Goal: Task Accomplishment & Management: Manage account settings

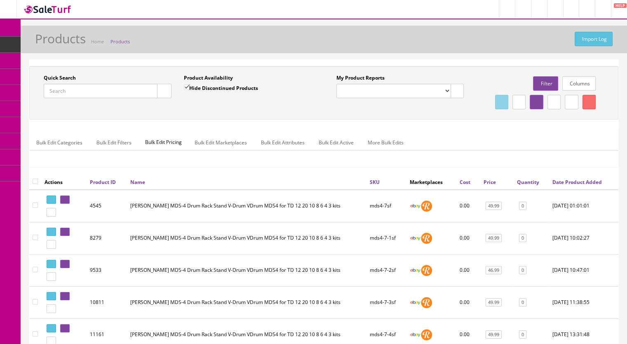
click at [86, 85] on input "Quick Search" at bounding box center [101, 91] width 114 height 14
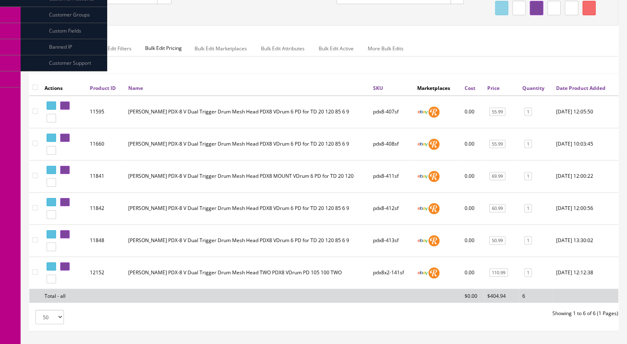
scroll to position [160, 0]
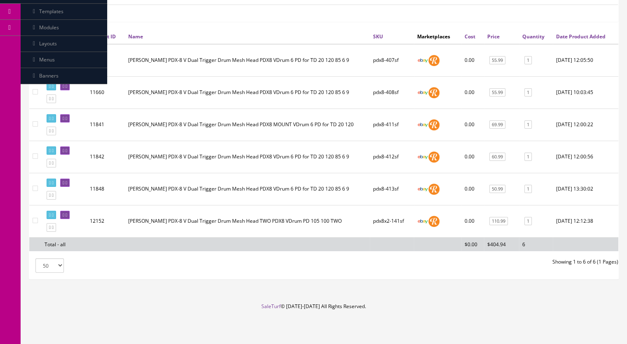
type input "pdx8"
click at [64, 55] on icon at bounding box center [64, 54] width 2 height 5
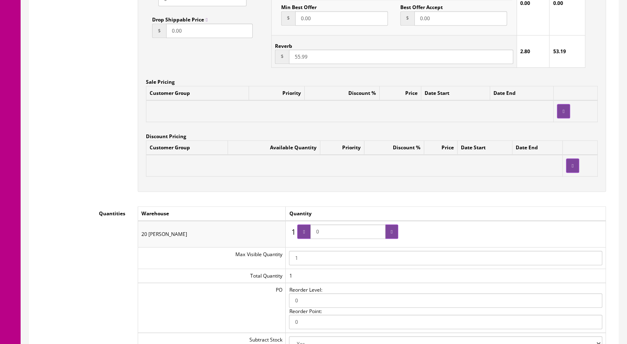
scroll to position [742, 0]
click at [289, 234] on td "1 1 0" at bounding box center [446, 233] width 320 height 26
type input "1"
click at [310, 236] on div at bounding box center [303, 231] width 13 height 14
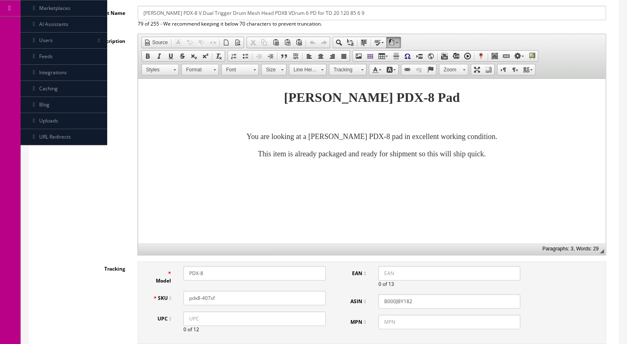
scroll to position [0, 0]
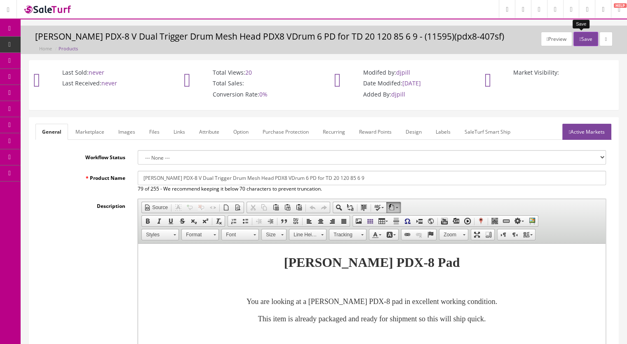
click at [579, 34] on button "Save" at bounding box center [585, 39] width 24 height 14
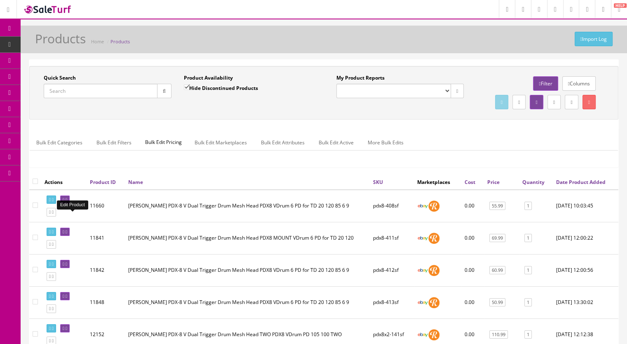
click at [67, 202] on icon at bounding box center [67, 199] width 2 height 5
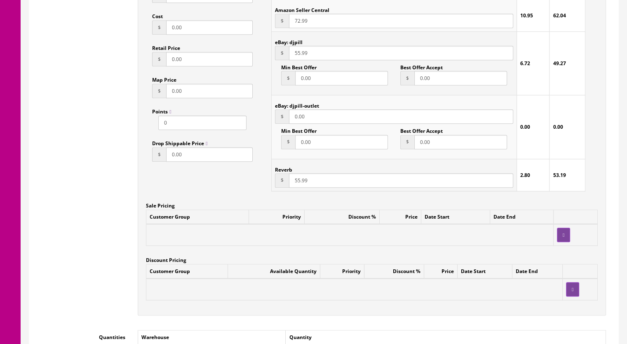
scroll to position [824, 0]
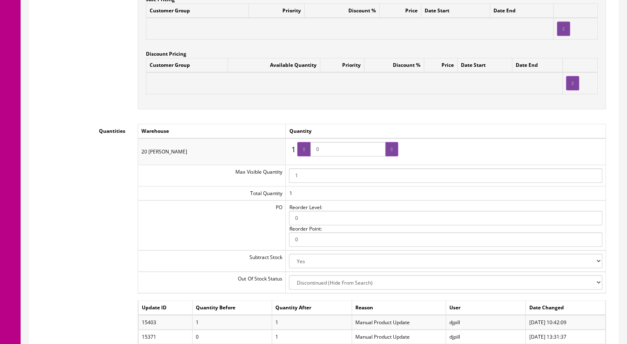
drag, startPoint x: 335, startPoint y: 149, endPoint x: 311, endPoint y: 150, distance: 24.4
click at [311, 150] on span "0" at bounding box center [347, 149] width 101 height 14
type input "1"
click at [310, 150] on div at bounding box center [303, 149] width 13 height 14
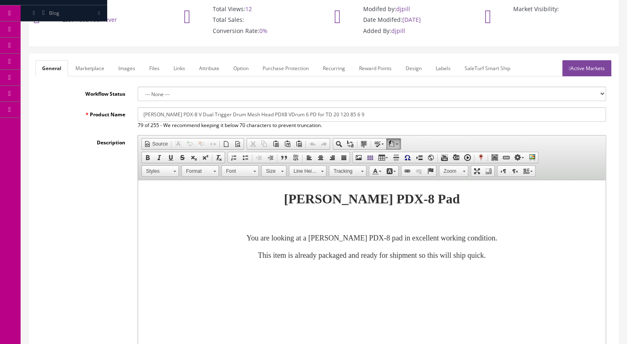
scroll to position [0, 0]
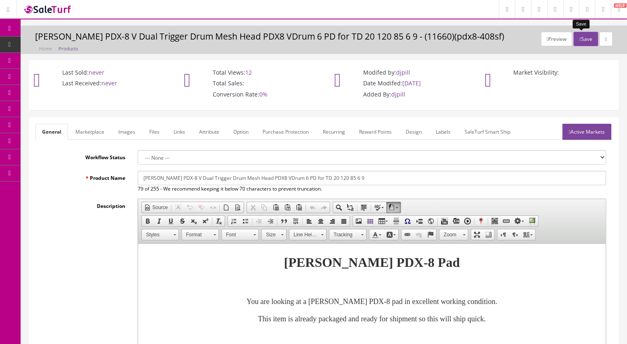
click at [578, 37] on button "Save" at bounding box center [585, 39] width 24 height 14
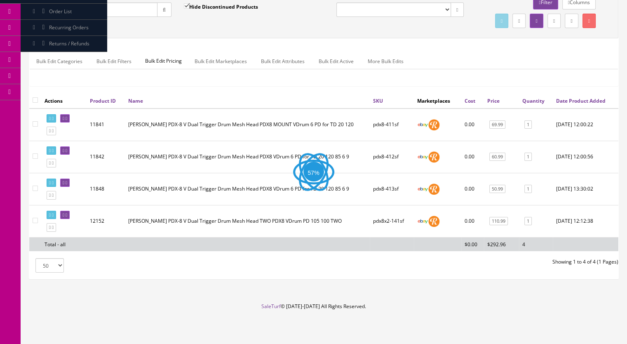
scroll to position [96, 0]
click at [67, 183] on icon at bounding box center [67, 182] width 2 height 5
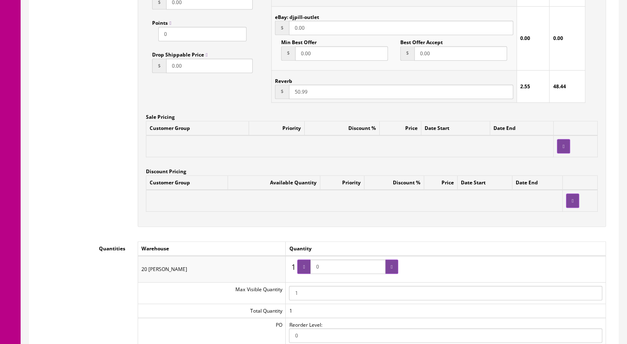
scroll to position [824, 0]
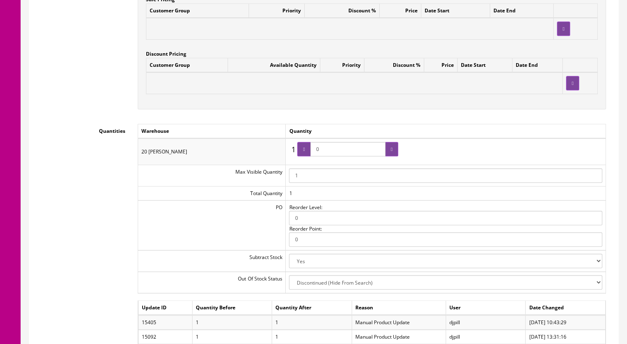
drag, startPoint x: 330, startPoint y: 154, endPoint x: 315, endPoint y: 152, distance: 15.4
click at [315, 154] on input "0" at bounding box center [347, 149] width 75 height 14
type input "1"
click at [310, 151] on div at bounding box center [303, 149] width 13 height 14
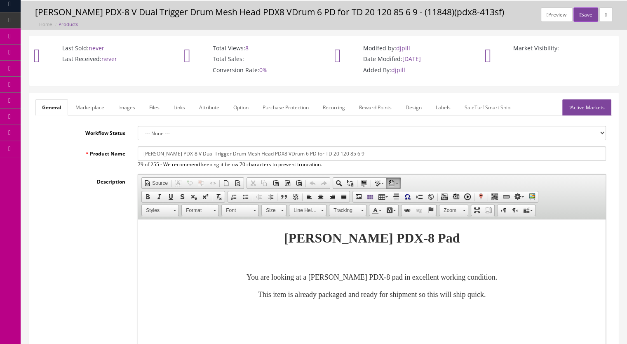
scroll to position [0, 0]
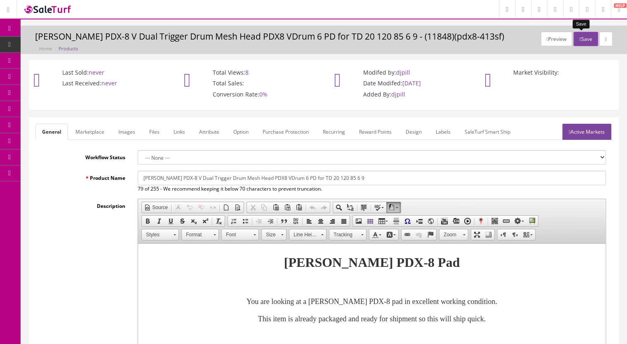
click at [581, 30] on div "Preview Save Roland PDX-8 V Dual Trigger Drum Mesh Head PDX8 VDrum 6 PD for TD …" at bounding box center [324, 40] width 606 height 28
click at [573, 39] on button "Save" at bounding box center [585, 39] width 24 height 14
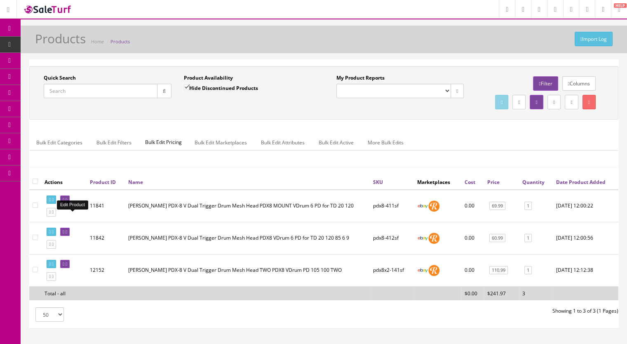
click at [67, 202] on icon at bounding box center [67, 199] width 2 height 5
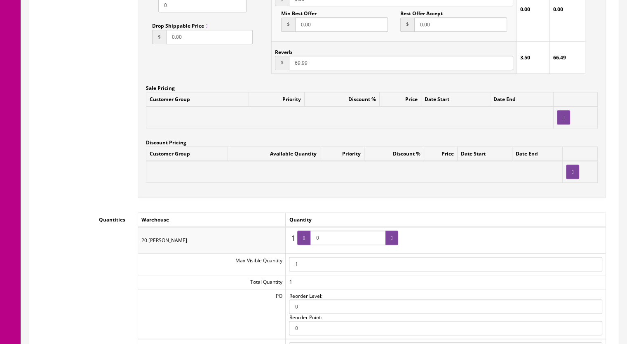
scroll to position [906, 0]
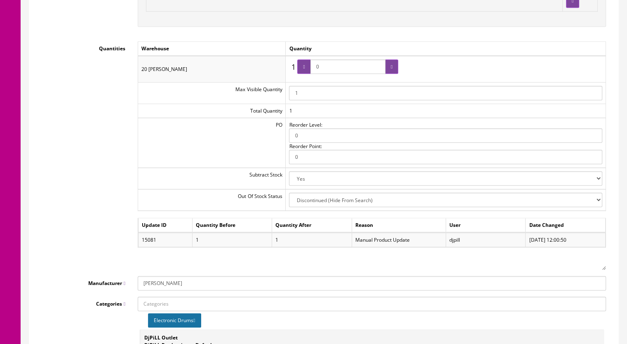
drag, startPoint x: 334, startPoint y: 67, endPoint x: 316, endPoint y: 67, distance: 17.7
click at [316, 67] on input "0" at bounding box center [347, 66] width 75 height 14
type input "1"
click at [310, 67] on div at bounding box center [303, 66] width 13 height 14
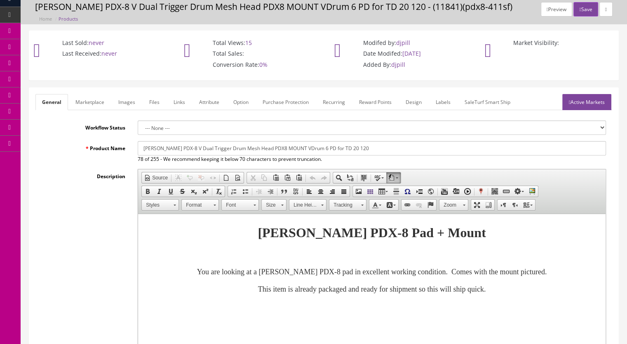
scroll to position [0, 0]
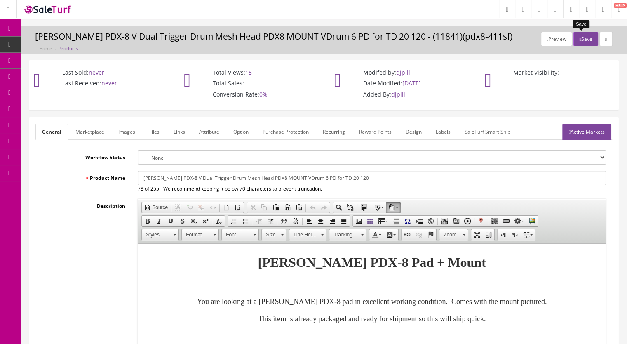
click at [578, 39] on button "Save" at bounding box center [585, 39] width 24 height 14
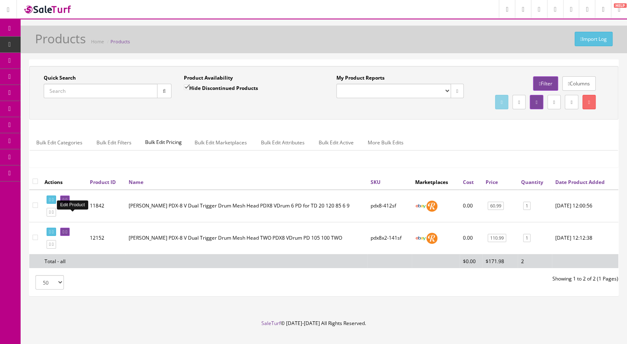
click at [64, 202] on icon at bounding box center [64, 199] width 2 height 5
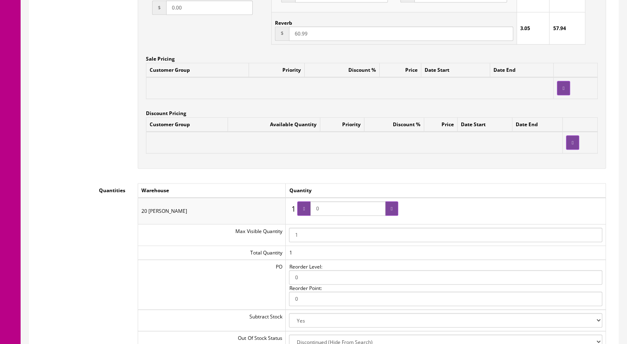
scroll to position [865, 0]
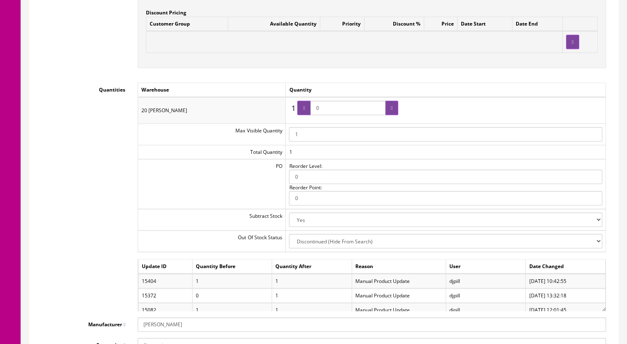
drag, startPoint x: 329, startPoint y: 107, endPoint x: 306, endPoint y: 107, distance: 23.1
click at [306, 107] on span "0" at bounding box center [347, 108] width 101 height 14
type input "1"
click at [304, 107] on icon at bounding box center [304, 107] width 2 height 5
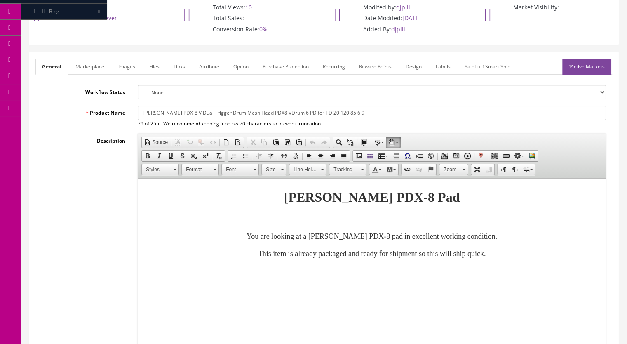
scroll to position [0, 0]
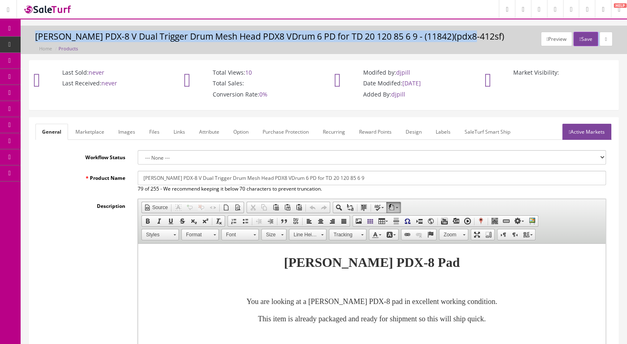
click at [578, 32] on div "Preview Save [PERSON_NAME] PDX-8 V Dual Trigger Drum Mesh Head PDX8 VDrum 6 PD …" at bounding box center [324, 40] width 606 height 28
click at [578, 38] on button "Save" at bounding box center [585, 39] width 24 height 14
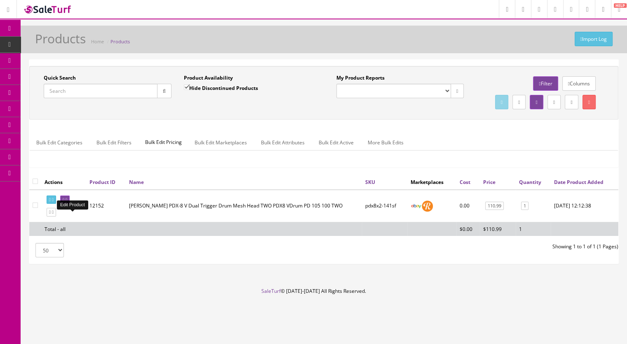
click at [67, 202] on icon at bounding box center [67, 199] width 2 height 5
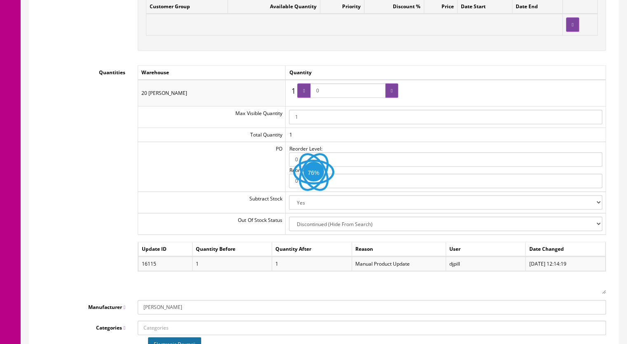
scroll to position [906, 0]
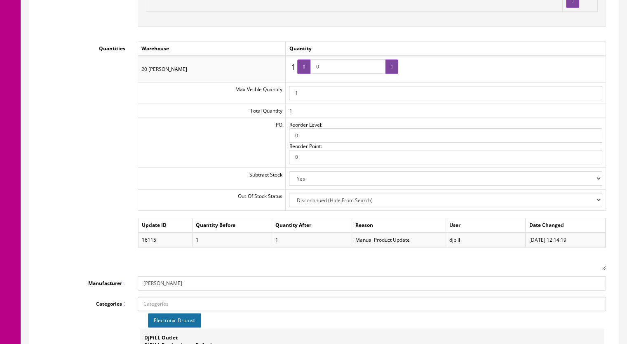
click at [315, 72] on input "0" at bounding box center [347, 66] width 75 height 14
type input "1"
click at [308, 72] on div at bounding box center [303, 66] width 13 height 14
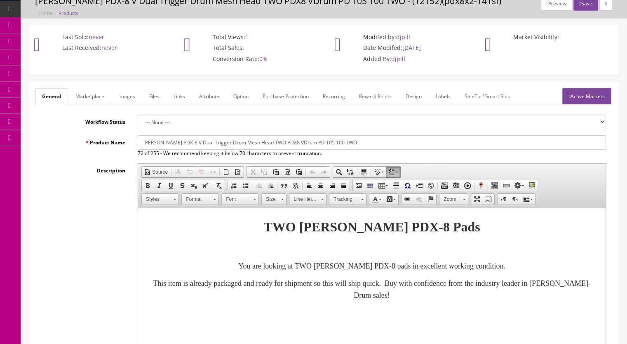
scroll to position [0, 0]
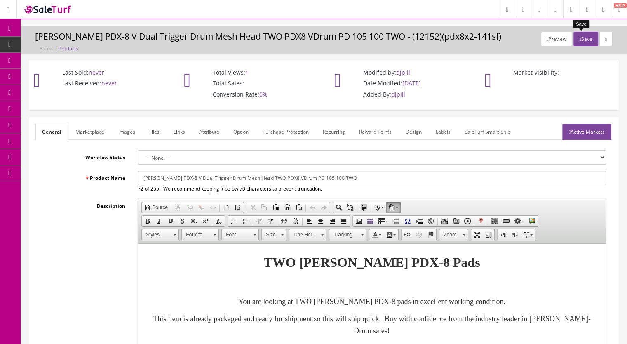
click at [578, 38] on button "Save" at bounding box center [585, 39] width 24 height 14
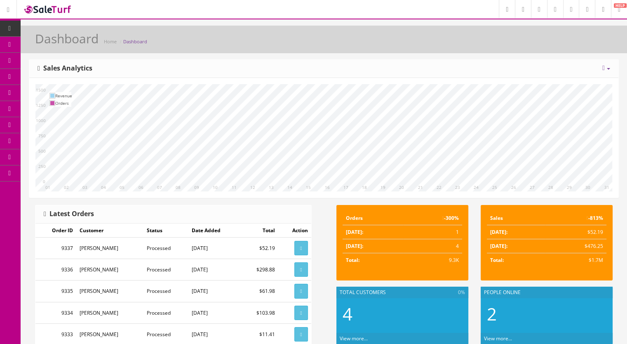
click at [45, 47] on icon at bounding box center [43, 44] width 9 height 7
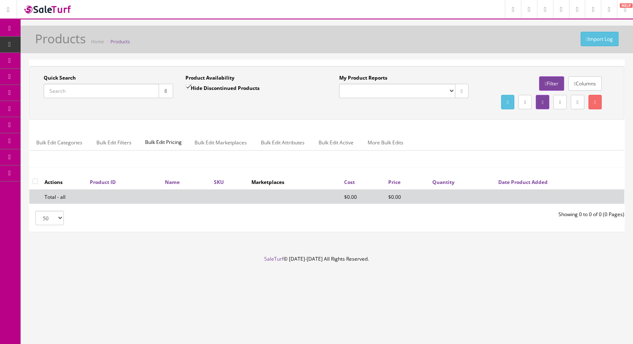
click at [88, 94] on input "Quick Search" at bounding box center [101, 91] width 115 height 14
type input "pdx8x2-14"
drag, startPoint x: 191, startPoint y: 86, endPoint x: 185, endPoint y: 87, distance: 6.7
click at [191, 86] on input "Hide Discontinued Products" at bounding box center [187, 86] width 5 height 5
checkbox input "false"
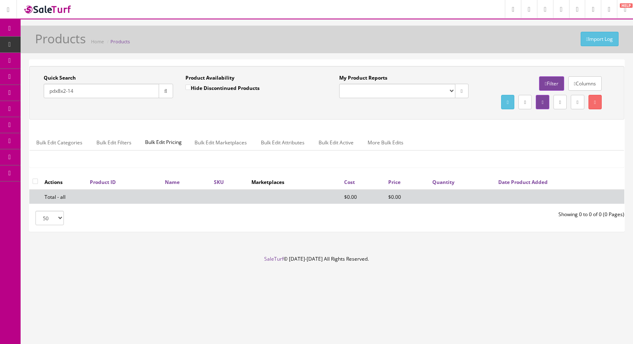
drag, startPoint x: 164, startPoint y: 94, endPoint x: 167, endPoint y: 12, distance: 82.1
click at [164, 94] on button "button" at bounding box center [166, 91] width 14 height 14
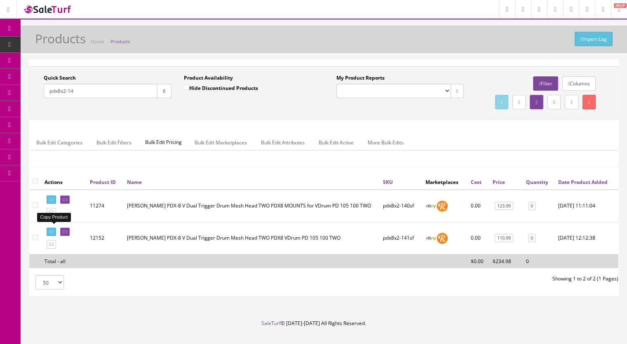
click at [54, 214] on icon at bounding box center [53, 212] width 2 height 5
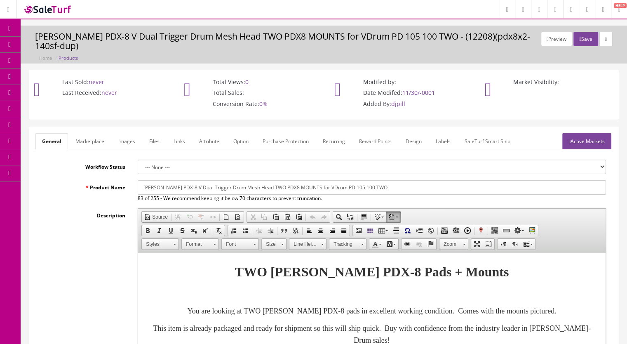
drag, startPoint x: 126, startPoint y: 145, endPoint x: 150, endPoint y: 155, distance: 26.6
click at [127, 145] on link "Images" at bounding box center [127, 141] width 30 height 16
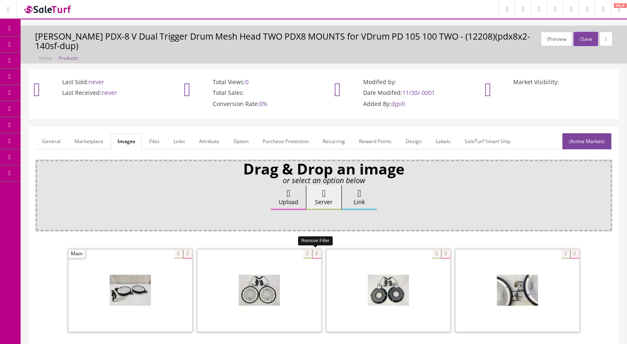
click at [312, 254] on icon at bounding box center [316, 253] width 9 height 9
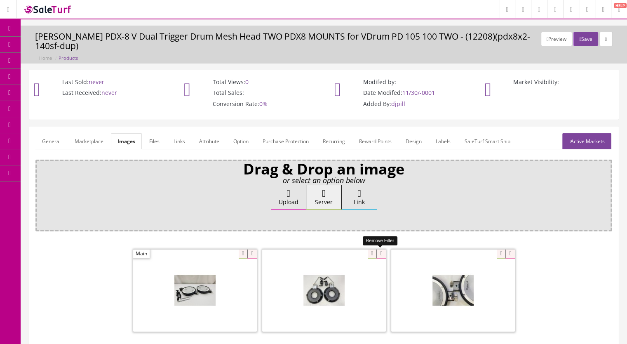
click at [379, 251] on icon at bounding box center [380, 253] width 9 height 9
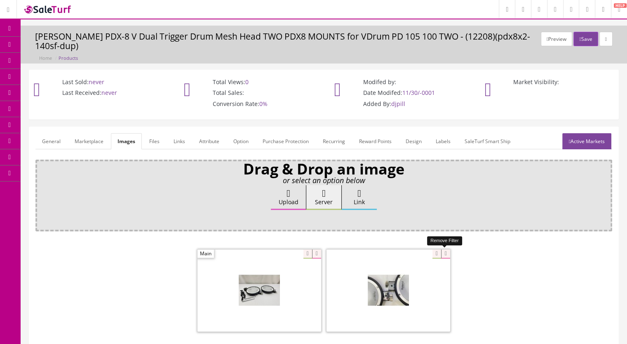
drag, startPoint x: 445, startPoint y: 252, endPoint x: 431, endPoint y: 253, distance: 14.5
click at [445, 253] on icon at bounding box center [445, 253] width 9 height 9
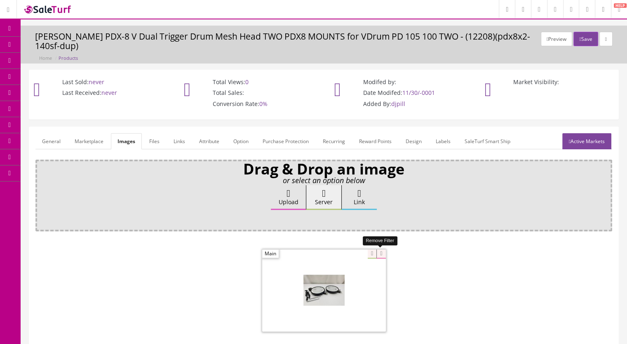
click at [379, 254] on icon at bounding box center [380, 253] width 9 height 9
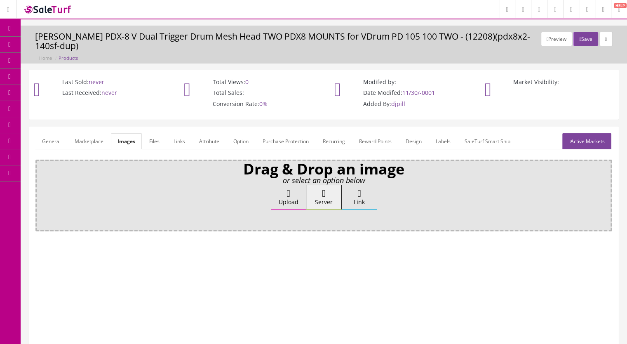
drag, startPoint x: 48, startPoint y: 144, endPoint x: 142, endPoint y: 209, distance: 114.2
click at [49, 144] on link "General" at bounding box center [51, 141] width 32 height 16
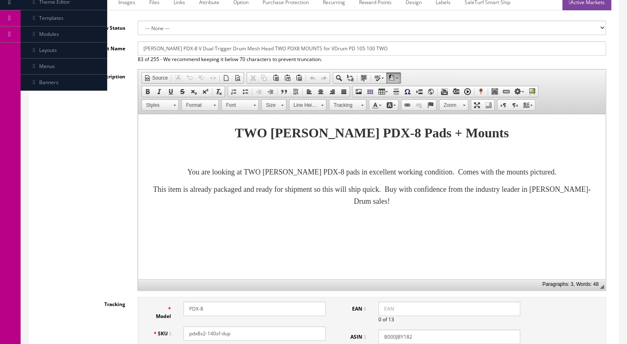
scroll to position [247, 0]
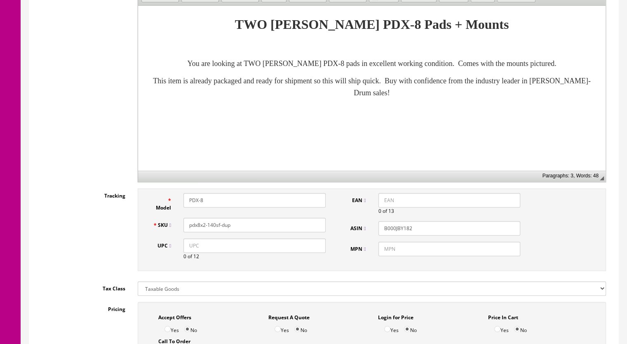
drag, startPoint x: 239, startPoint y: 225, endPoint x: 213, endPoint y: 230, distance: 26.8
click at [213, 230] on input "pdx8x2-140sf-dup" at bounding box center [254, 225] width 142 height 14
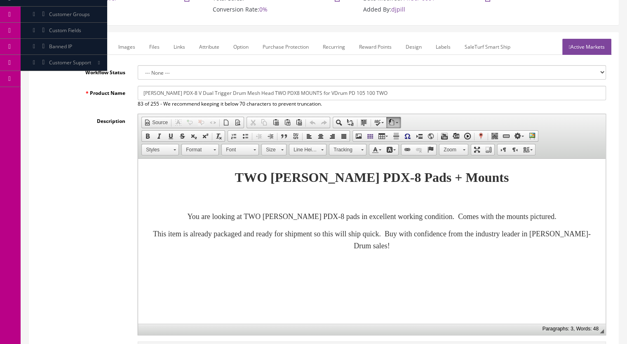
scroll to position [82, 0]
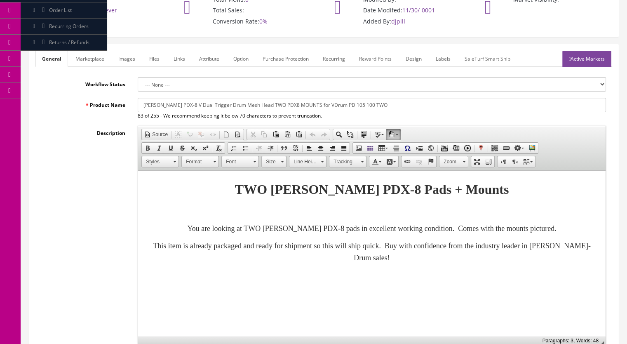
type input "pdx8x2-142sf"
click at [84, 56] on link "Marketplace" at bounding box center [90, 59] width 42 height 16
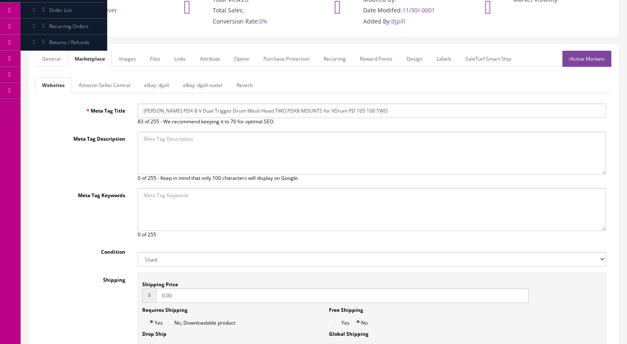
click at [241, 83] on link "Reverb" at bounding box center [244, 85] width 29 height 16
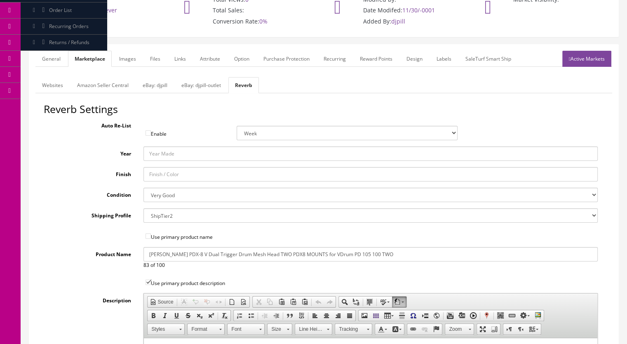
click at [127, 58] on link "Images" at bounding box center [127, 59] width 30 height 16
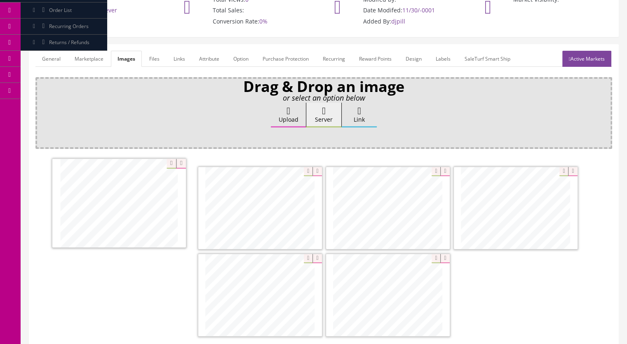
drag, startPoint x: 257, startPoint y: 308, endPoint x: 116, endPoint y: 218, distance: 167.5
drag, startPoint x: 301, startPoint y: 300, endPoint x: 294, endPoint y: 241, distance: 59.3
drag, startPoint x: 287, startPoint y: 295, endPoint x: 408, endPoint y: 219, distance: 143.0
drag, startPoint x: 432, startPoint y: 257, endPoint x: 534, endPoint y: 218, distance: 109.9
click at [101, 58] on link "Marketplace" at bounding box center [89, 59] width 42 height 16
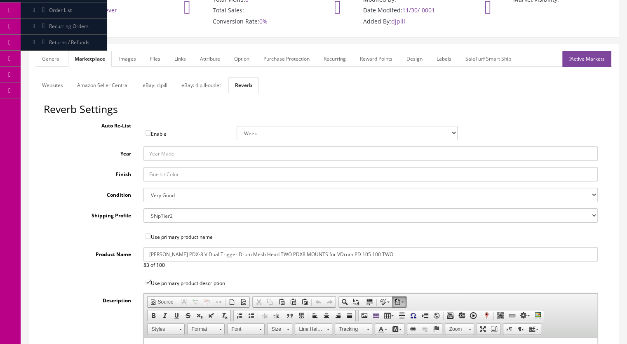
click at [53, 60] on link "General" at bounding box center [51, 59] width 32 height 16
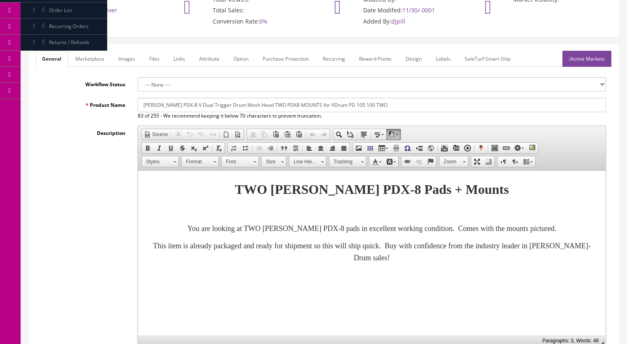
click at [578, 231] on p "You are looking at TWO Roland PDX-8 pads in excellent working condition. Comes …" at bounding box center [371, 228] width 451 height 12
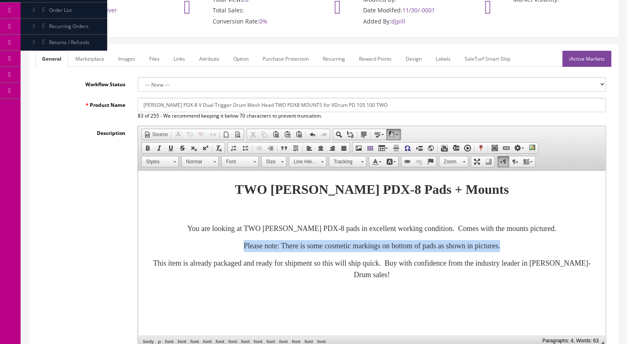
drag, startPoint x: 206, startPoint y: 245, endPoint x: 407, endPoint y: 181, distance: 211.5
click at [539, 245] on p "Please note: There is some cosmetic markings on bottom of pads as shown in pict…" at bounding box center [371, 246] width 451 height 12
click at [146, 147] on span at bounding box center [147, 148] width 7 height 7
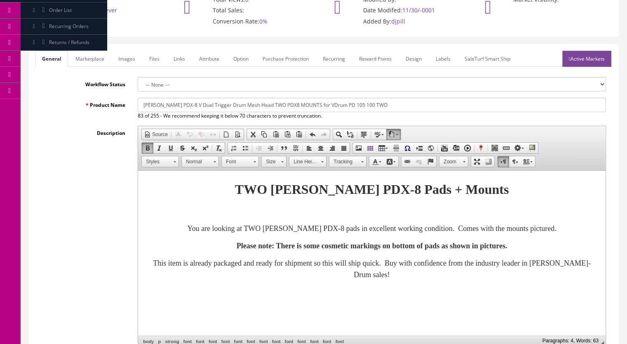
click at [279, 162] on link "Size" at bounding box center [273, 162] width 25 height 12
drag, startPoint x: 283, startPoint y: 225, endPoint x: 379, endPoint y: 220, distance: 95.7
click at [283, 225] on link "20" at bounding box center [285, 223] width 47 height 13
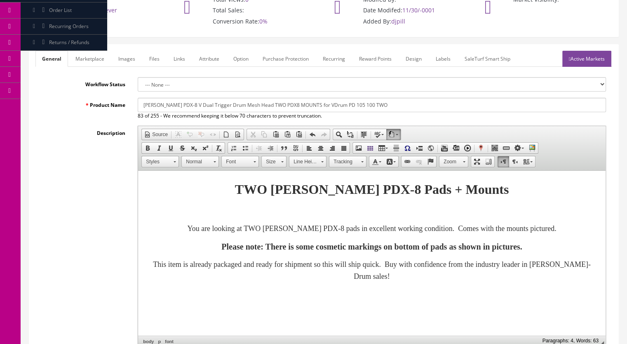
click at [251, 288] on html "TWO Roland PDX-8 Pads + Mounts You are looking at TWO Roland PDX-8 pads in exce…" at bounding box center [371, 230] width 467 height 119
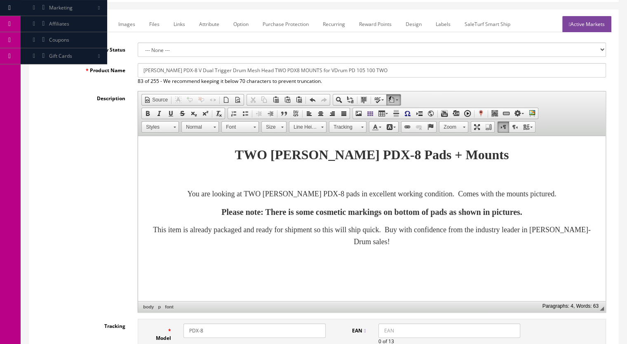
scroll to position [41, 0]
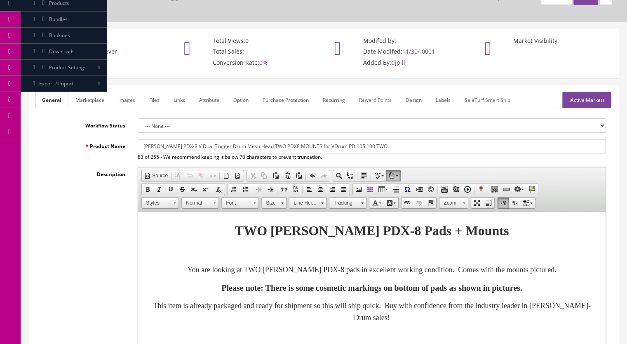
click at [89, 103] on link "Marketplace" at bounding box center [90, 100] width 42 height 16
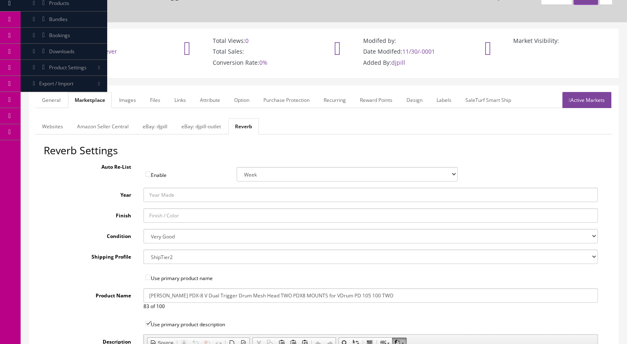
click at [132, 102] on link "Images" at bounding box center [127, 100] width 30 height 16
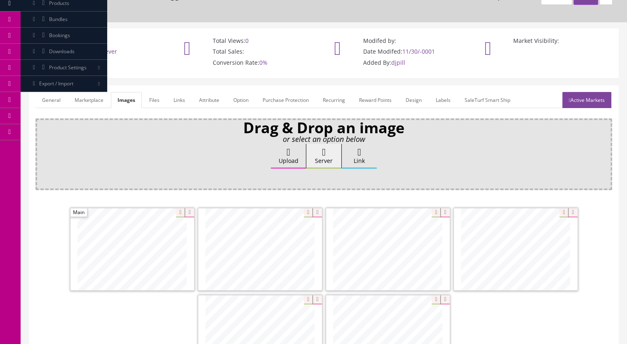
click at [49, 102] on link "General" at bounding box center [51, 100] width 32 height 16
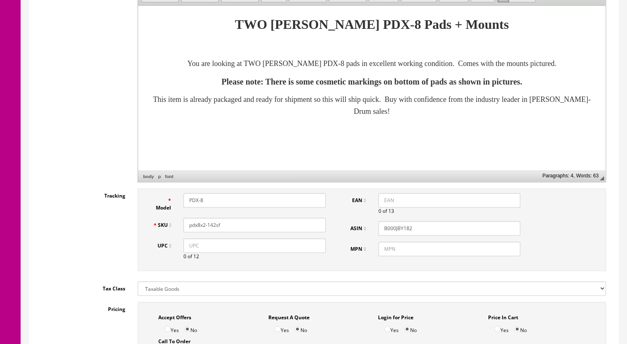
scroll to position [0, 0]
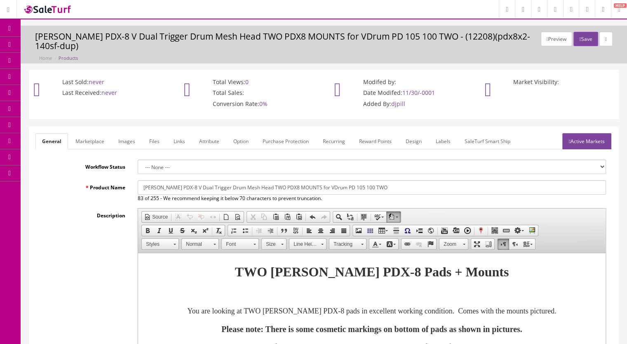
click at [587, 137] on link "Active Markets" at bounding box center [586, 141] width 49 height 16
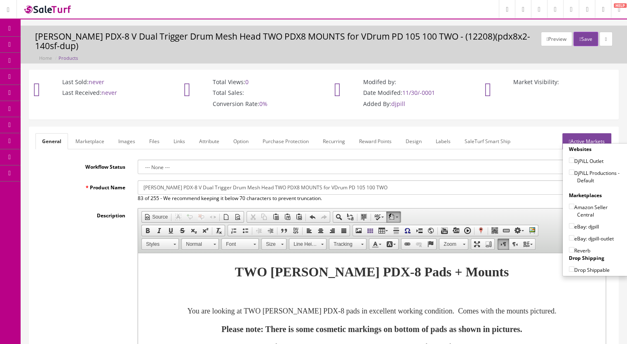
click at [569, 170] on input"] "DjPiLL Productions - Default" at bounding box center [571, 171] width 5 height 5
checkbox input"] "true"
click at [569, 225] on input"] "eBay: djpill" at bounding box center [571, 225] width 5 height 5
checkbox input"] "true"
click at [569, 250] on input"] "Reverb" at bounding box center [571, 249] width 5 height 5
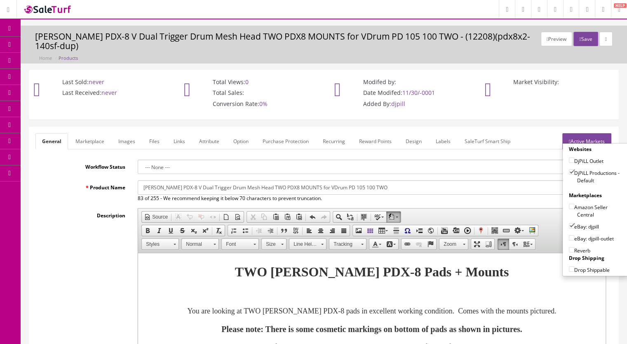
checkbox input"] "true"
click at [580, 42] on button "Save" at bounding box center [585, 39] width 24 height 14
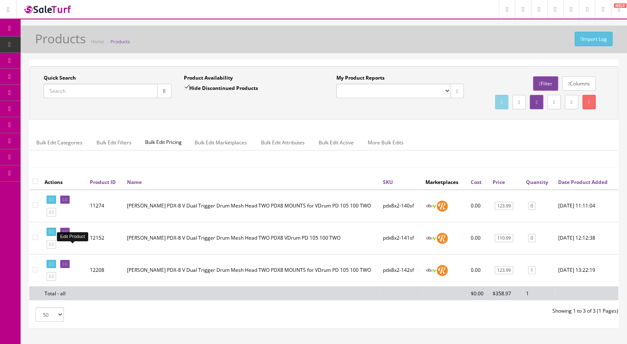
click at [67, 234] on icon at bounding box center [67, 231] width 2 height 5
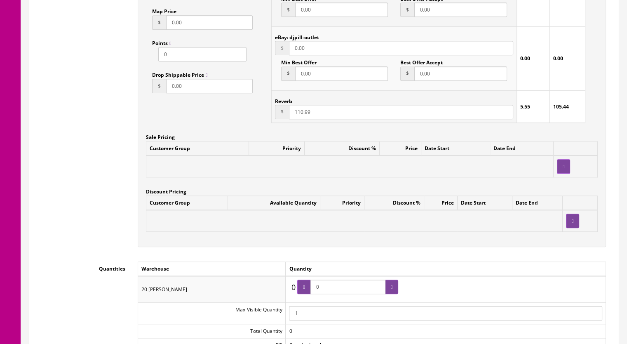
scroll to position [700, 0]
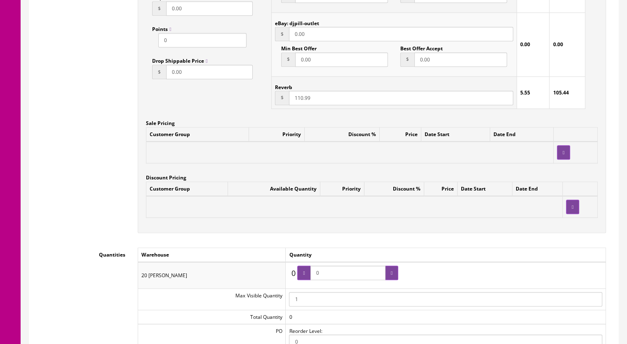
drag, startPoint x: 326, startPoint y: 274, endPoint x: 310, endPoint y: 274, distance: 16.5
click at [309, 276] on span "0" at bounding box center [347, 272] width 101 height 14
type input "1"
click at [391, 272] on icon at bounding box center [392, 272] width 2 height 5
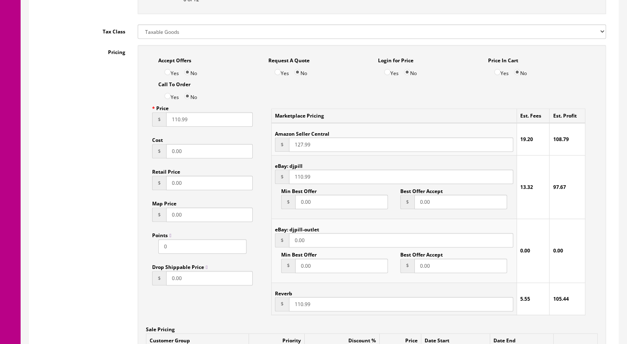
click at [301, 305] on input "110.99" at bounding box center [401, 304] width 224 height 14
click at [300, 305] on input "110.99" at bounding box center [401, 304] width 224 height 14
drag, startPoint x: 296, startPoint y: 306, endPoint x: 302, endPoint y: 306, distance: 5.8
click at [302, 306] on input "110.99" at bounding box center [401, 304] width 224 height 14
type input "108.99"
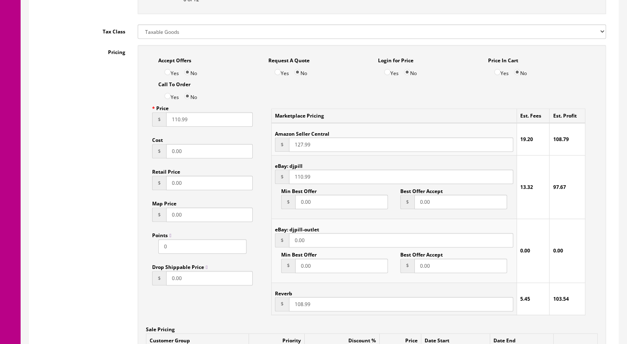
drag, startPoint x: 297, startPoint y: 179, endPoint x: 302, endPoint y: 180, distance: 5.0
click at [302, 180] on input "110.99" at bounding box center [401, 176] width 224 height 14
type input "108.99"
drag, startPoint x: 173, startPoint y: 122, endPoint x: 179, endPoint y: 122, distance: 5.8
click at [179, 122] on input "110.99" at bounding box center [209, 119] width 87 height 14
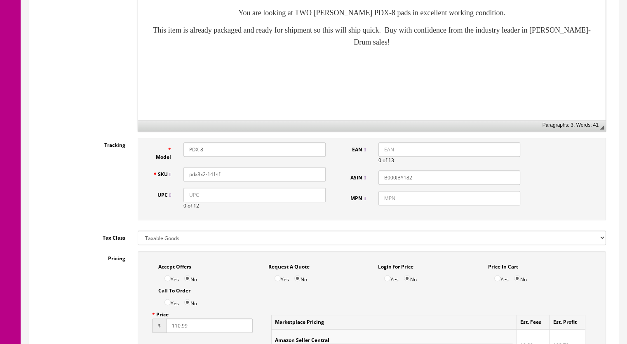
scroll to position [0, 0]
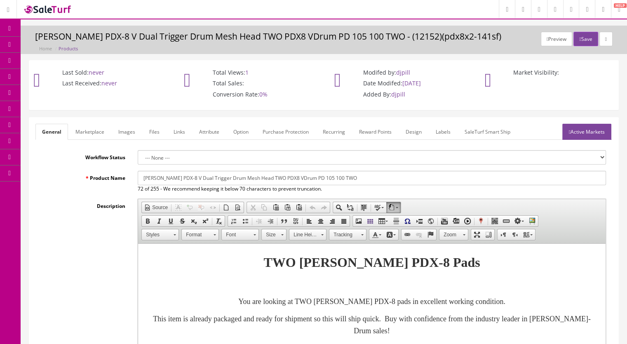
click at [601, 38] on link at bounding box center [605, 39] width 13 height 14
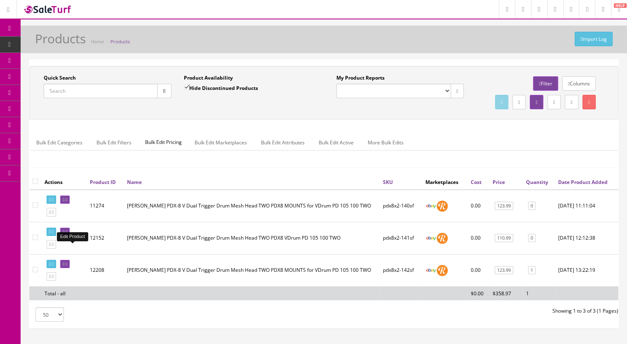
click at [70, 236] on link at bounding box center [64, 231] width 9 height 9
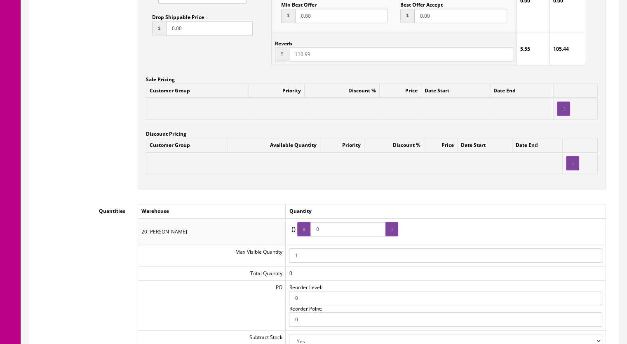
scroll to position [865, 0]
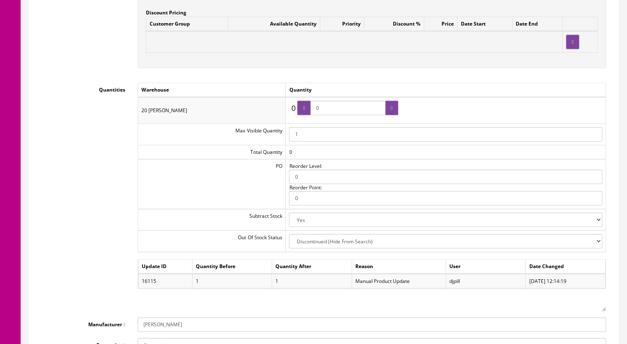
drag, startPoint x: 333, startPoint y: 111, endPoint x: 293, endPoint y: 113, distance: 40.0
click at [293, 113] on div "0 0 0" at bounding box center [343, 110] width 109 height 19
type input "1"
click at [392, 108] on icon at bounding box center [392, 107] width 2 height 5
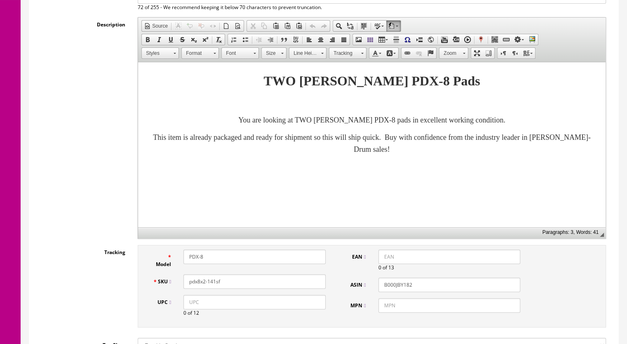
scroll to position [82, 0]
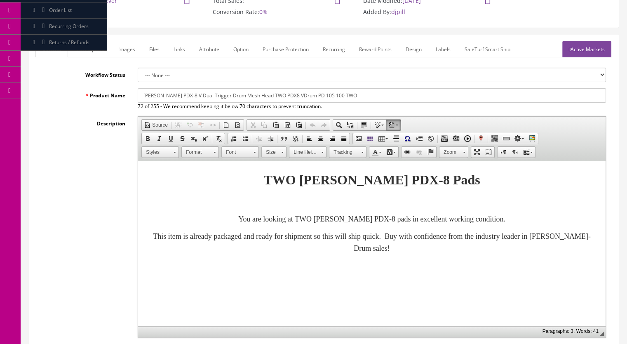
click at [590, 44] on link "Active Markets" at bounding box center [586, 49] width 49 height 16
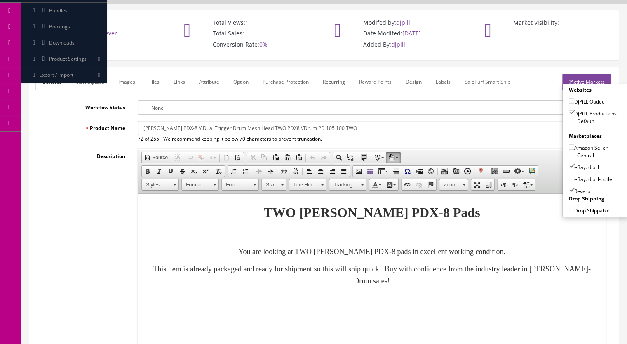
scroll to position [0, 0]
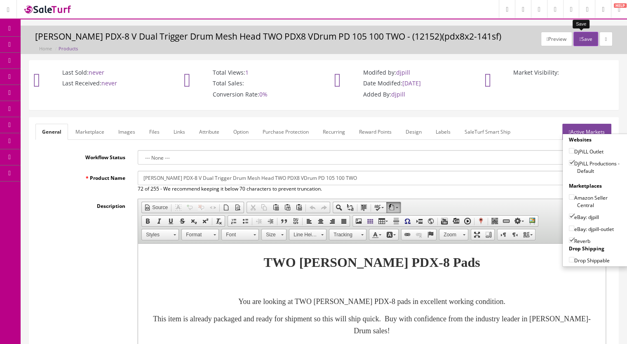
click at [583, 38] on button "Save" at bounding box center [585, 39] width 24 height 14
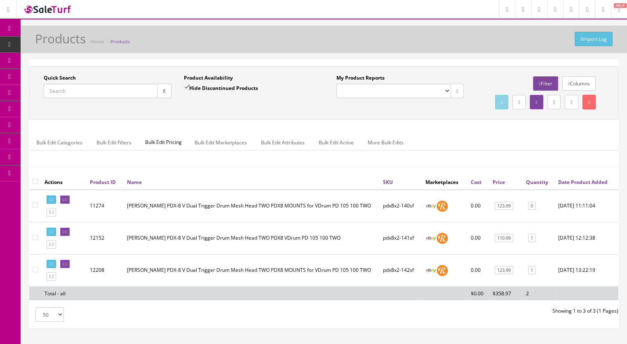
click at [107, 86] on input "Quick Search" at bounding box center [101, 91] width 114 height 14
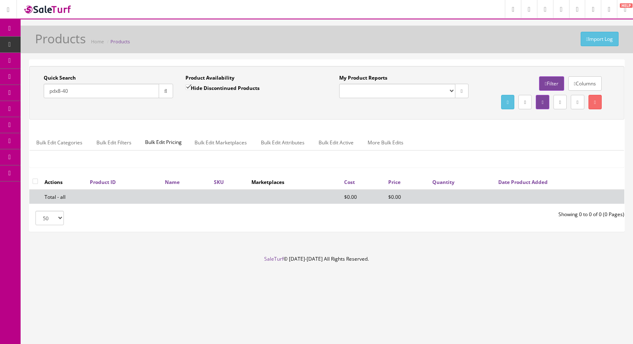
type input "pdx8-40"
drag, startPoint x: 185, startPoint y: 88, endPoint x: 181, endPoint y: 89, distance: 4.7
click at [185, 88] on input "Hide Discontinued Products" at bounding box center [187, 86] width 5 height 5
checkbox input "false"
click at [169, 92] on button "button" at bounding box center [166, 91] width 14 height 14
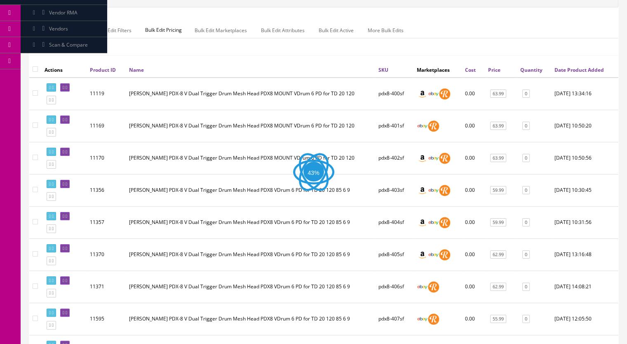
scroll to position [247, 0]
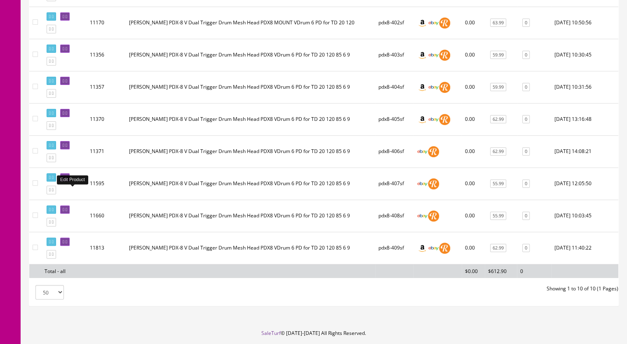
click at [67, 180] on icon at bounding box center [67, 177] width 2 height 5
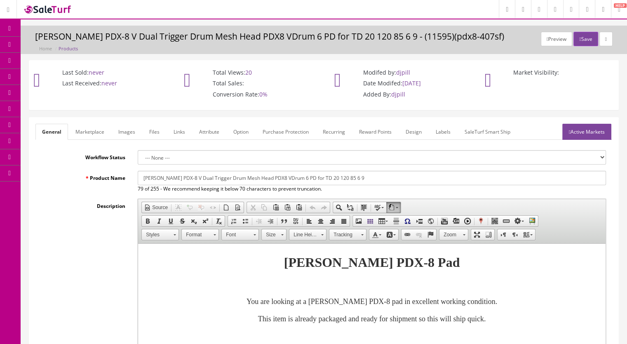
click at [118, 128] on link "Images" at bounding box center [127, 132] width 30 height 16
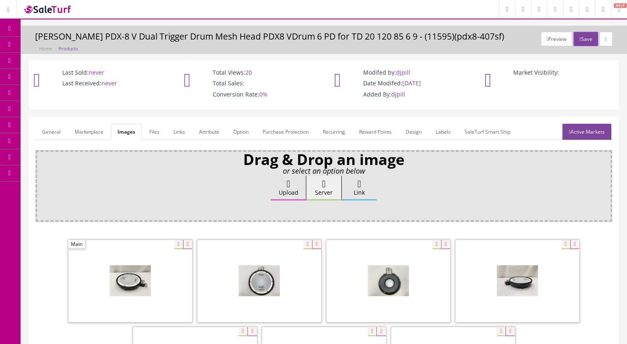
click at [43, 126] on link "General" at bounding box center [51, 132] width 32 height 16
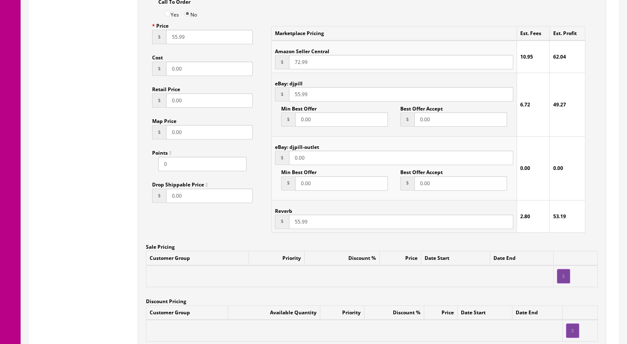
scroll to position [824, 0]
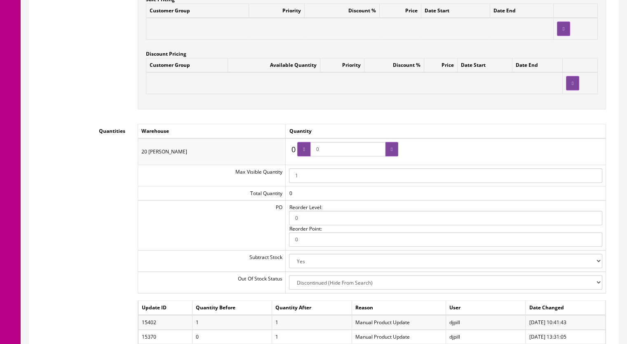
drag, startPoint x: 327, startPoint y: 150, endPoint x: 308, endPoint y: 152, distance: 18.7
click at [308, 152] on span "0" at bounding box center [347, 149] width 101 height 14
type input "1"
click at [391, 150] on icon at bounding box center [392, 149] width 2 height 5
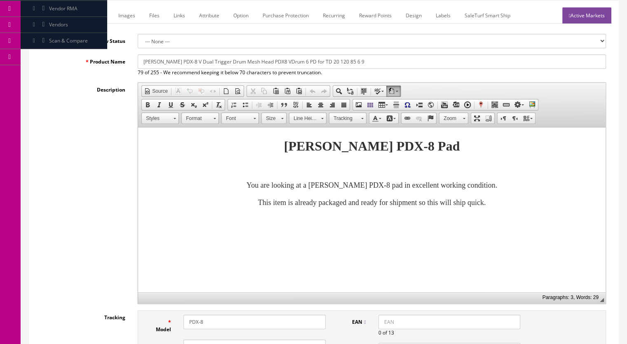
scroll to position [0, 0]
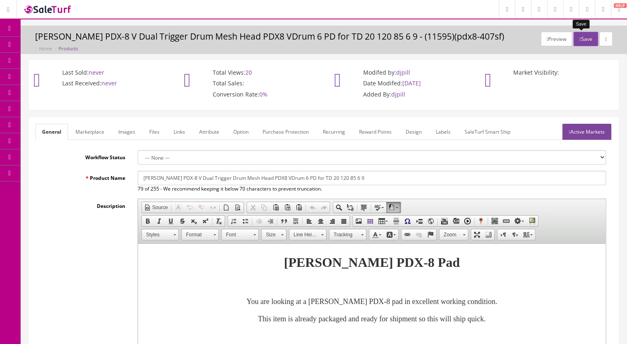
click at [583, 42] on button "Save" at bounding box center [585, 39] width 24 height 14
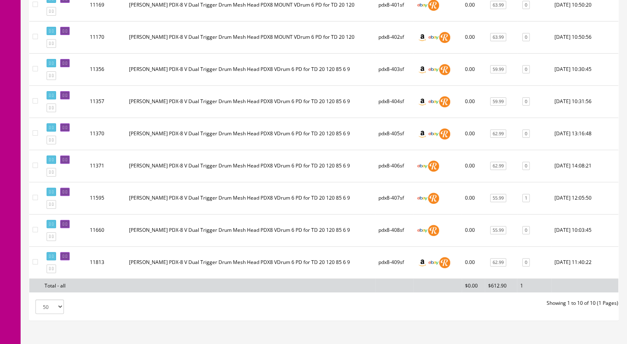
scroll to position [247, 0]
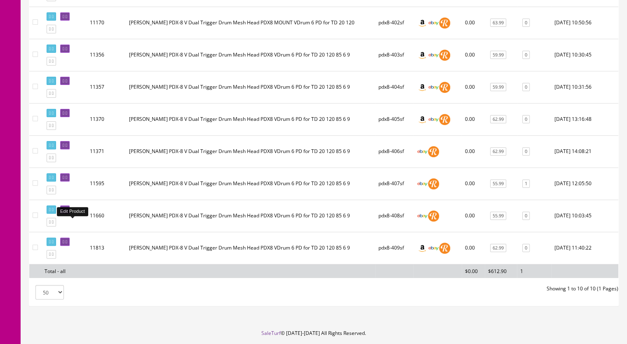
click at [70, 214] on link at bounding box center [64, 209] width 9 height 9
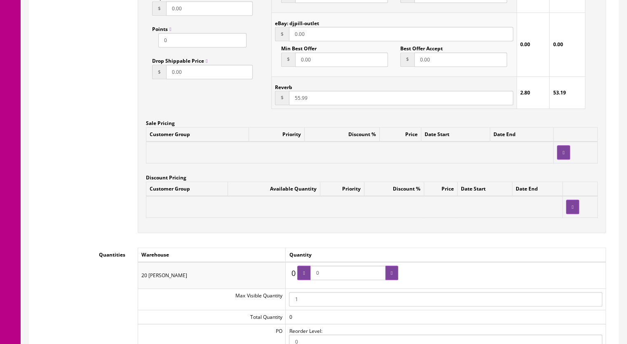
scroll to position [824, 0]
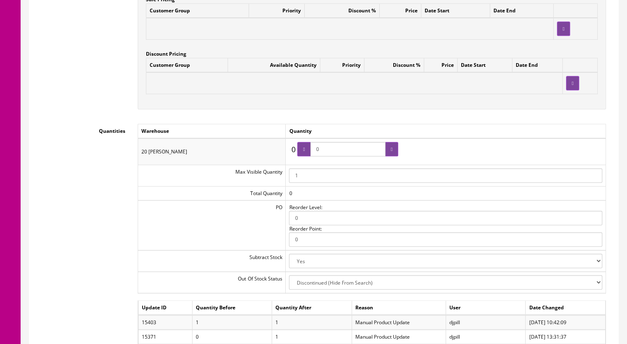
drag, startPoint x: 330, startPoint y: 151, endPoint x: 308, endPoint y: 155, distance: 23.0
click at [308, 155] on span "0" at bounding box center [347, 149] width 101 height 14
type input "1"
click at [391, 147] on icon at bounding box center [392, 149] width 2 height 5
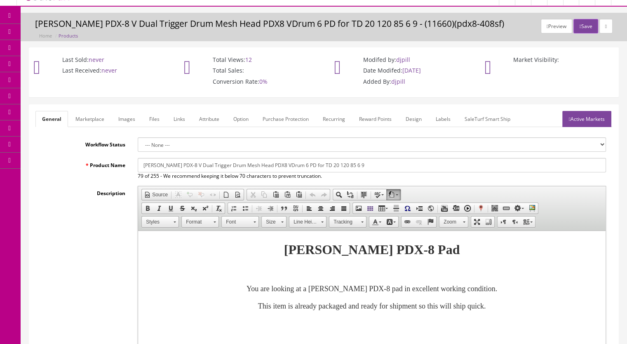
scroll to position [0, 0]
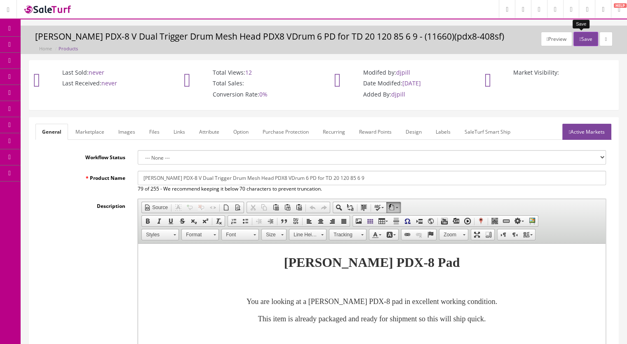
click at [573, 41] on button "Save" at bounding box center [585, 39] width 24 height 14
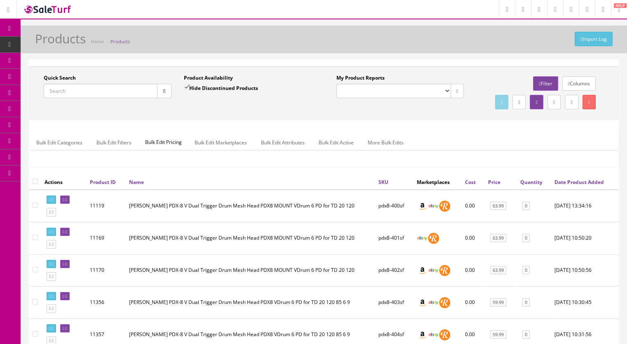
click at [88, 89] on input "Quick Search" at bounding box center [101, 91] width 114 height 14
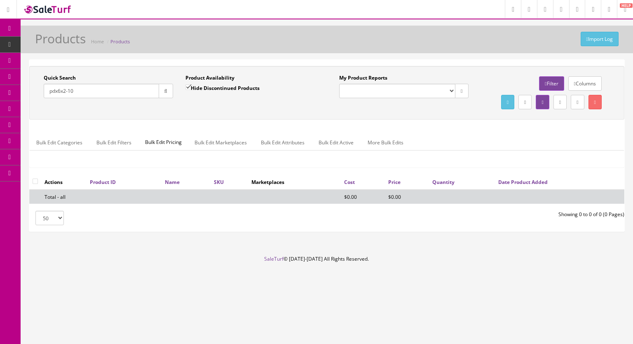
type input "pdx6x2-10"
drag, startPoint x: 187, startPoint y: 85, endPoint x: 183, endPoint y: 84, distance: 4.1
click at [186, 84] on input "Hide Discontinued Products" at bounding box center [187, 86] width 5 height 5
checkbox input "false"
click at [164, 89] on icon "button" at bounding box center [165, 91] width 3 height 5
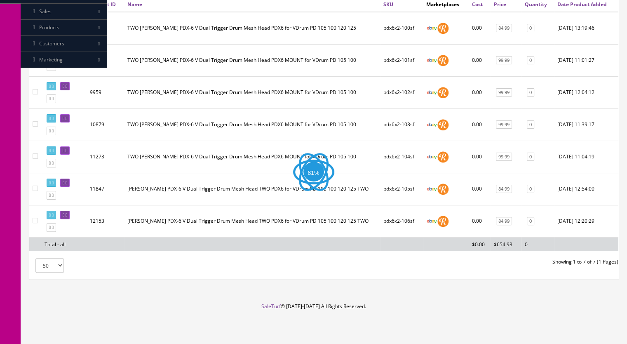
scroll to position [192, 0]
click at [54, 229] on link at bounding box center [51, 227] width 9 height 9
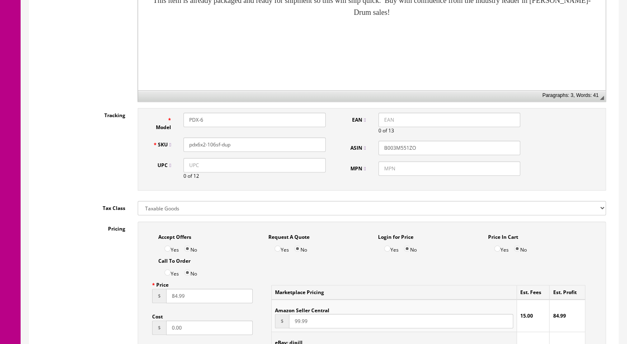
scroll to position [330, 0]
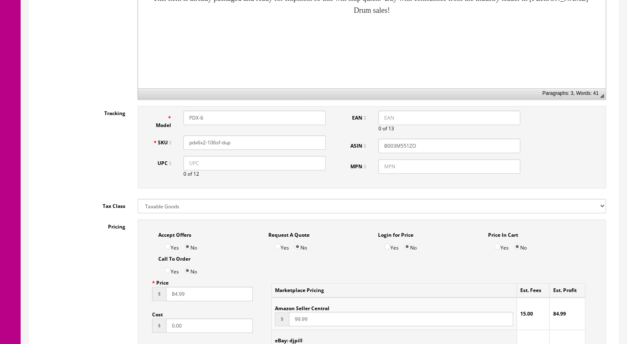
drag, startPoint x: 219, startPoint y: 148, endPoint x: 213, endPoint y: 149, distance: 6.6
click at [213, 149] on div "SKU pdx6x2-106sf-dup" at bounding box center [238, 142] width 185 height 14
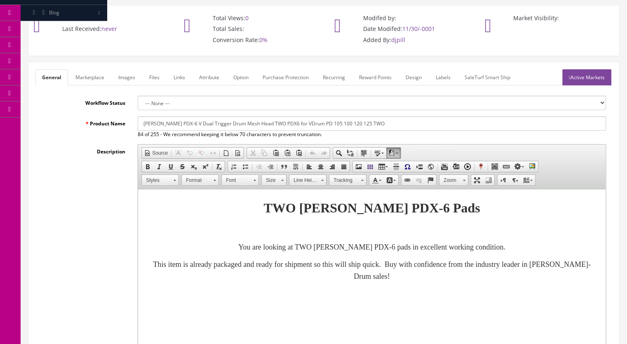
scroll to position [0, 0]
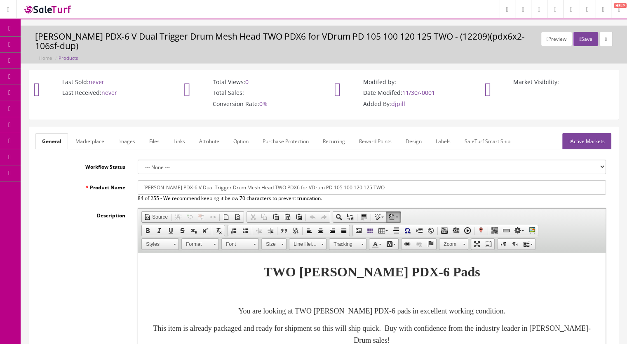
type input "pdx6x2-107sf"
click at [93, 143] on link "Marketplace" at bounding box center [90, 141] width 42 height 16
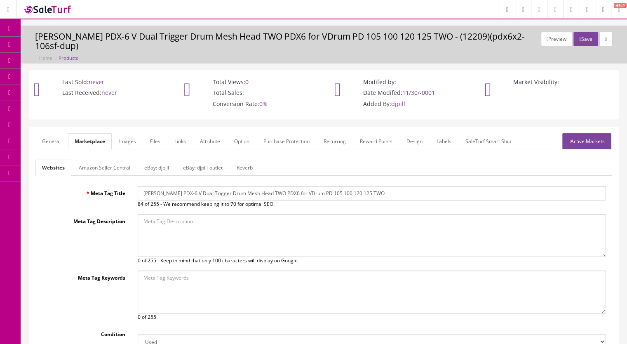
click at [241, 168] on link "Reverb" at bounding box center [244, 167] width 29 height 16
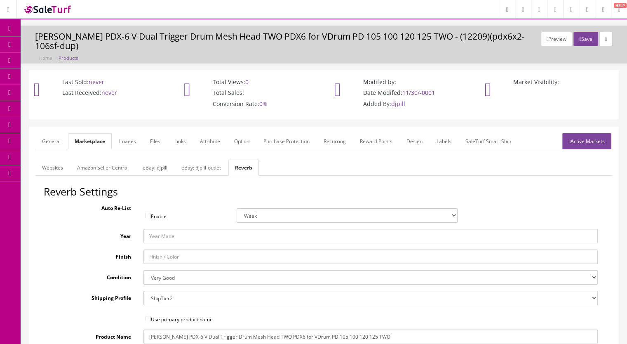
click at [131, 141] on link "Images" at bounding box center [127, 141] width 30 height 16
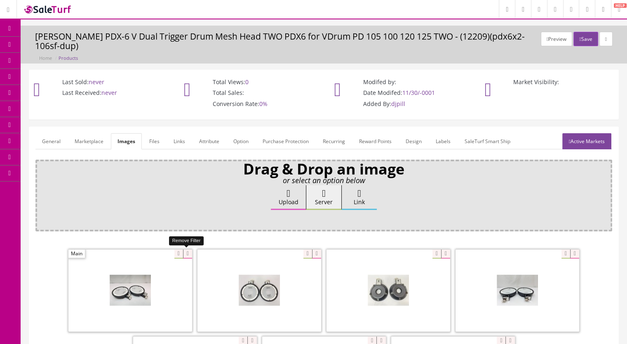
click at [187, 252] on icon at bounding box center [187, 253] width 9 height 9
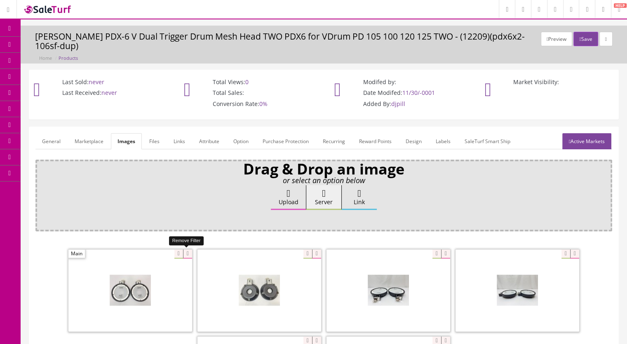
click at [184, 253] on icon at bounding box center [187, 253] width 9 height 9
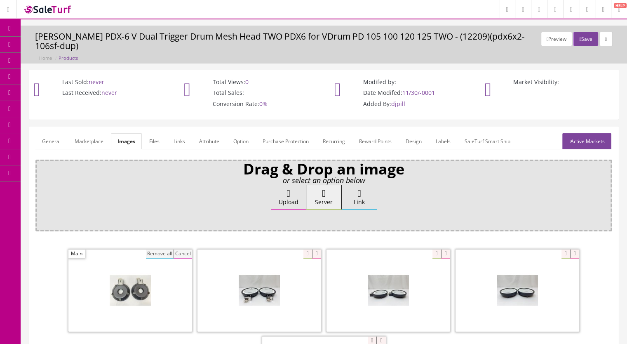
drag, startPoint x: 150, startPoint y: 253, endPoint x: 228, endPoint y: 258, distance: 77.7
click at [151, 253] on button "Remove all" at bounding box center [160, 253] width 28 height 9
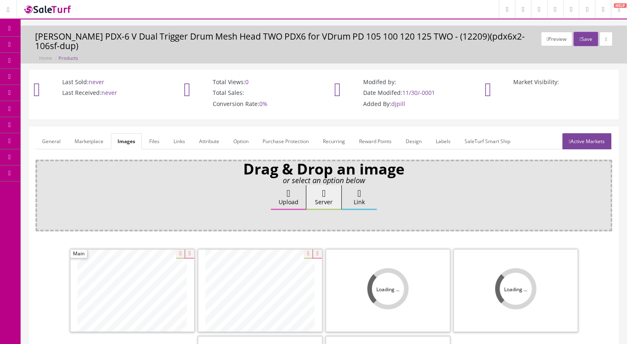
scroll to position [82, 0]
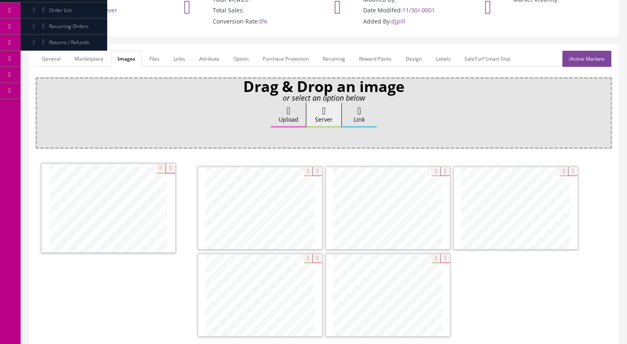
drag, startPoint x: 180, startPoint y: 228, endPoint x: 132, endPoint y: 228, distance: 48.2
drag, startPoint x: 307, startPoint y: 216, endPoint x: 355, endPoint y: 297, distance: 93.9
drag, startPoint x: 377, startPoint y: 312, endPoint x: 379, endPoint y: 236, distance: 75.8
click at [95, 57] on link "Marketplace" at bounding box center [89, 59] width 42 height 16
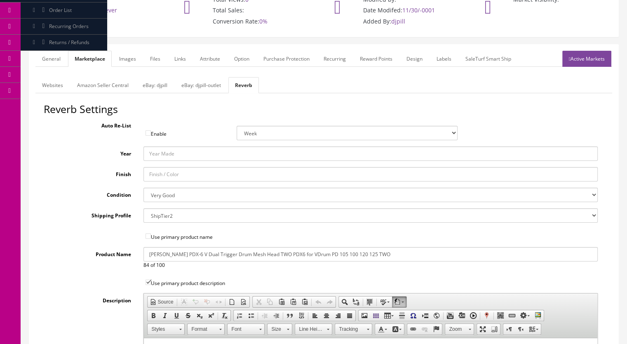
click at [51, 63] on link "General" at bounding box center [51, 59] width 32 height 16
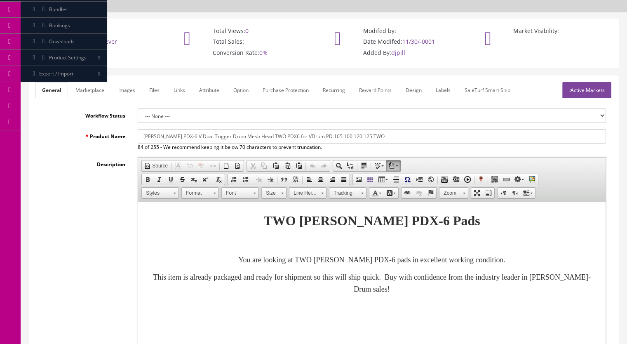
scroll to position [0, 0]
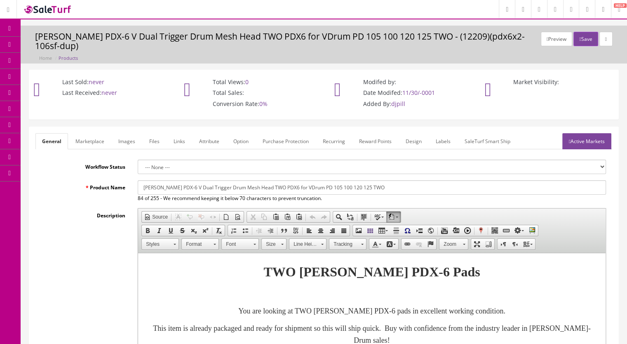
click at [580, 137] on link "Active Markets" at bounding box center [586, 141] width 49 height 16
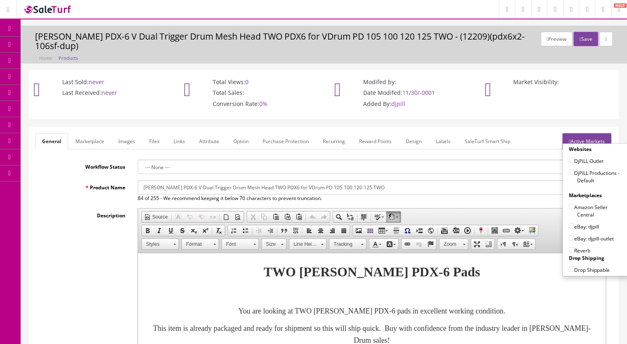
click at [569, 171] on input"] "DjPiLL Productions - Default" at bounding box center [571, 171] width 5 height 5
checkbox input"] "true"
drag, startPoint x: 567, startPoint y: 221, endPoint x: 564, endPoint y: 242, distance: 21.2
click at [569, 221] on div "eBay: djpill" at bounding box center [595, 224] width 53 height 12
drag, startPoint x: 569, startPoint y: 225, endPoint x: 569, endPoint y: 238, distance: 13.6
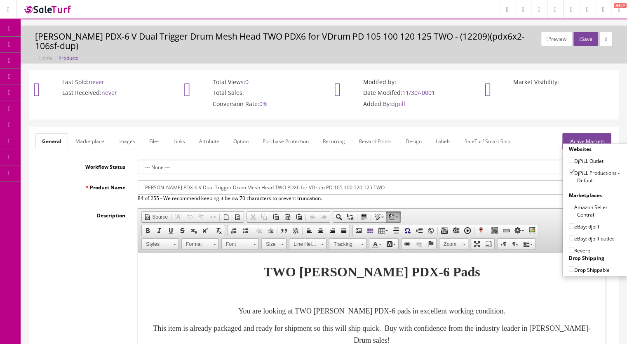
click at [569, 225] on input"] "eBay: djpill" at bounding box center [571, 225] width 5 height 5
checkbox input"] "true"
click at [569, 247] on input"] "Reverb" at bounding box center [571, 249] width 5 height 5
checkbox input"] "true"
click at [582, 33] on button "Save" at bounding box center [585, 39] width 24 height 14
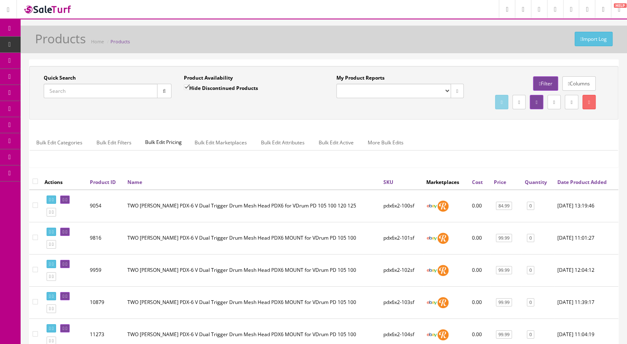
click at [83, 93] on input "Quick Search" at bounding box center [101, 91] width 114 height 14
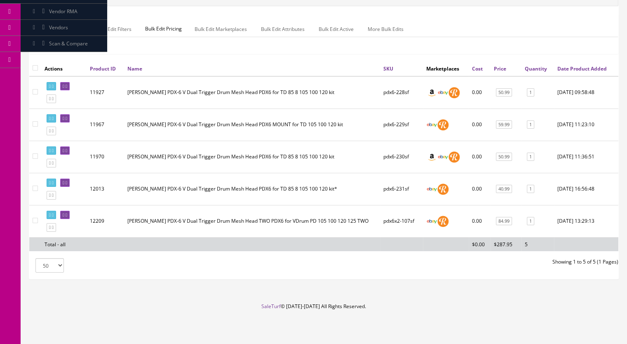
scroll to position [129, 0]
type input "pdx6"
click at [70, 88] on link at bounding box center [64, 86] width 9 height 9
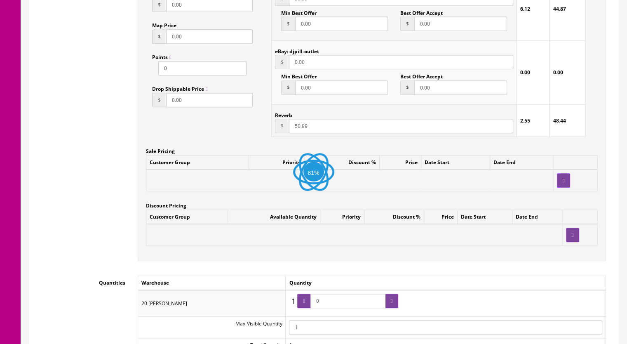
scroll to position [742, 0]
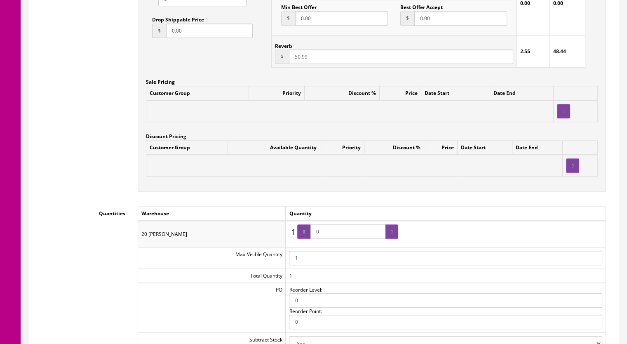
drag, startPoint x: 328, startPoint y: 232, endPoint x: 308, endPoint y: 232, distance: 20.2
click at [308, 232] on span "0" at bounding box center [347, 231] width 101 height 14
type input "1"
click at [305, 232] on div at bounding box center [303, 231] width 13 height 14
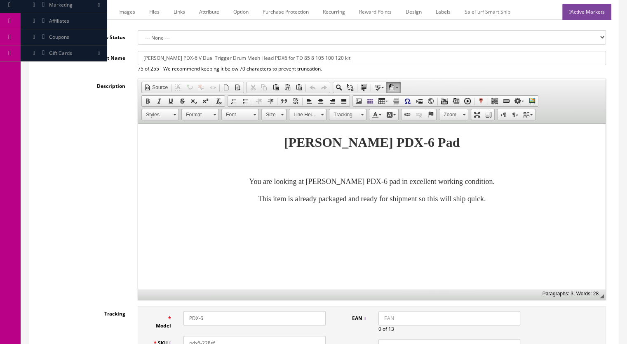
scroll to position [0, 0]
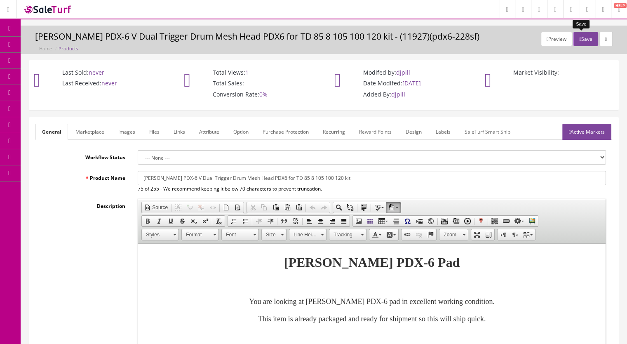
click at [585, 42] on button "Save" at bounding box center [585, 39] width 24 height 14
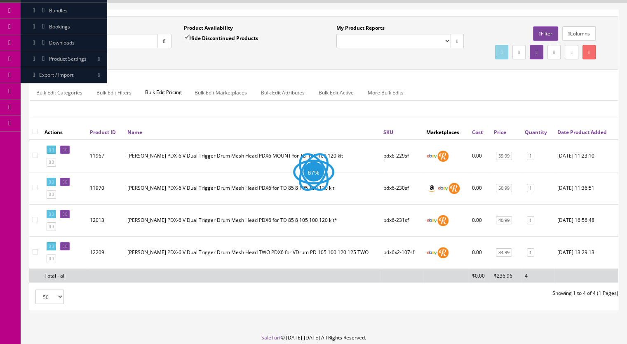
scroll to position [96, 0]
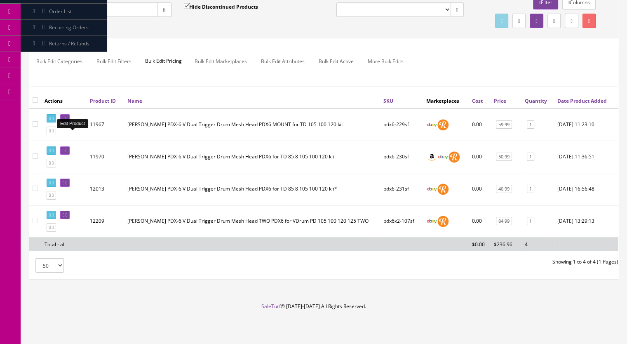
click at [67, 118] on icon at bounding box center [67, 118] width 2 height 5
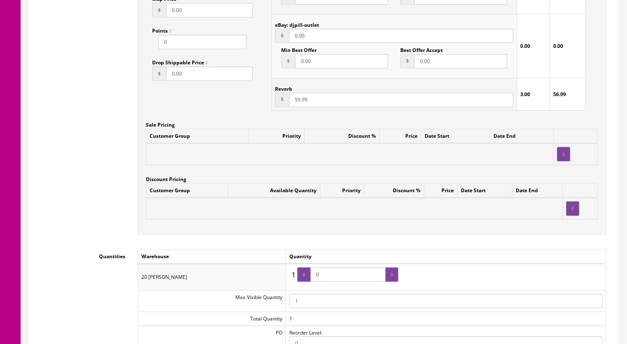
scroll to position [700, 0]
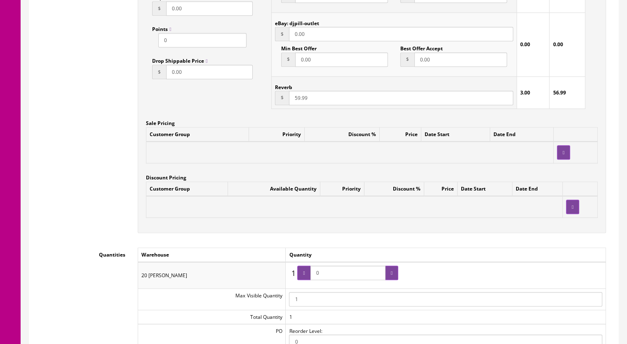
drag, startPoint x: 329, startPoint y: 274, endPoint x: 310, endPoint y: 275, distance: 19.4
click at [310, 275] on span "0" at bounding box center [347, 272] width 101 height 14
type input "1"
click at [309, 276] on div at bounding box center [303, 272] width 13 height 14
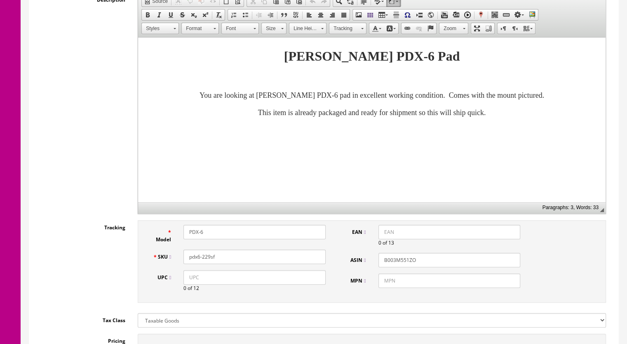
scroll to position [0, 0]
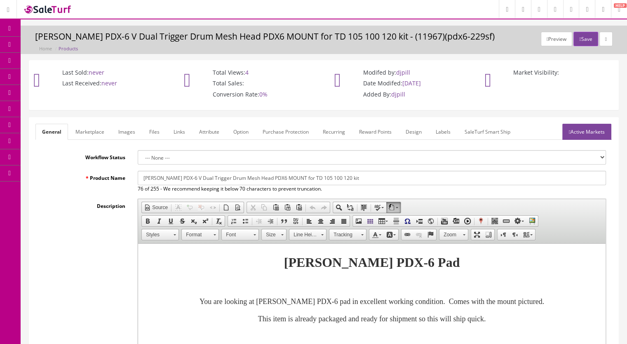
click at [579, 41] on button "Save" at bounding box center [585, 39] width 24 height 14
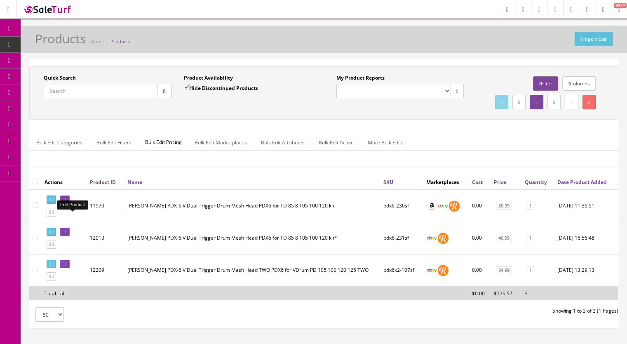
click at [64, 202] on icon at bounding box center [64, 199] width 2 height 5
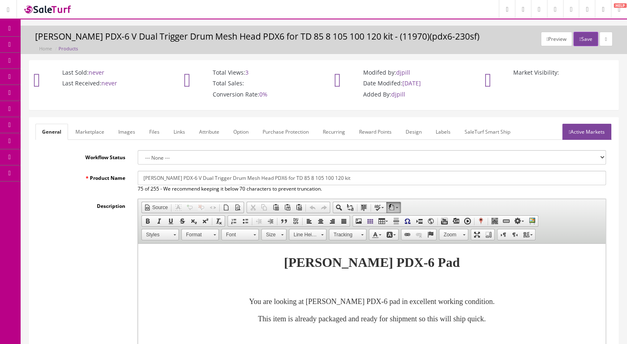
click at [129, 132] on link "Images" at bounding box center [127, 132] width 30 height 16
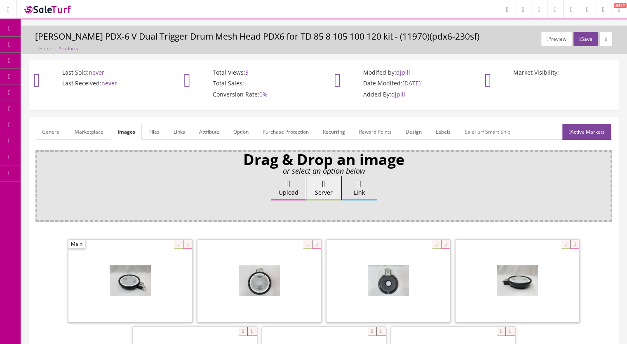
click at [47, 129] on link "General" at bounding box center [51, 132] width 32 height 16
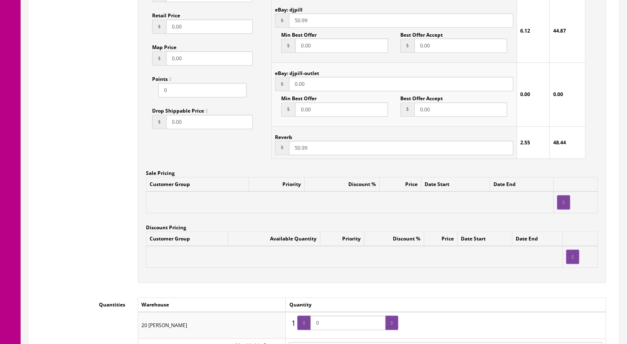
scroll to position [700, 0]
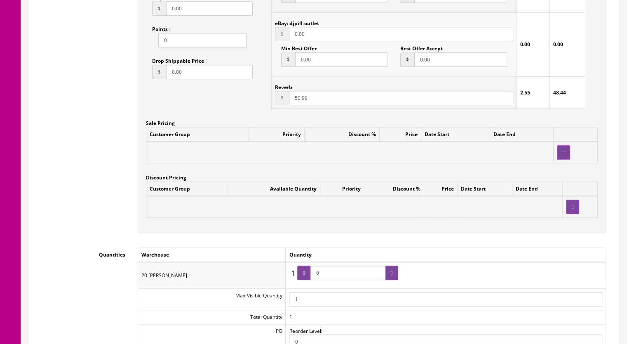
drag, startPoint x: 341, startPoint y: 277, endPoint x: 301, endPoint y: 277, distance: 40.0
click at [301, 277] on span "0" at bounding box center [347, 272] width 101 height 14
type input "1"
click at [303, 276] on div at bounding box center [303, 272] width 13 height 14
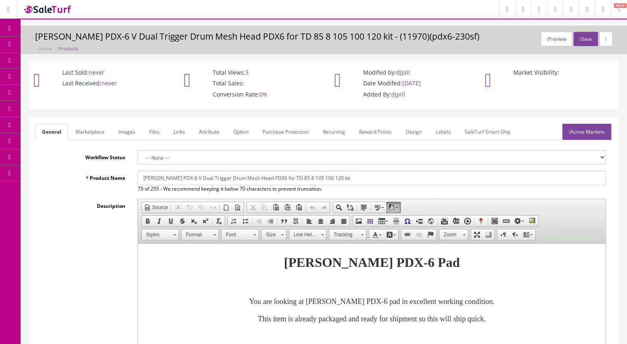
scroll to position [0, 0]
click at [583, 35] on button "Save" at bounding box center [585, 39] width 24 height 14
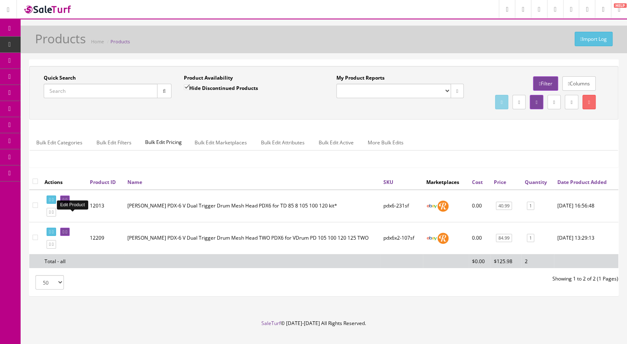
click at [70, 204] on link at bounding box center [64, 199] width 9 height 9
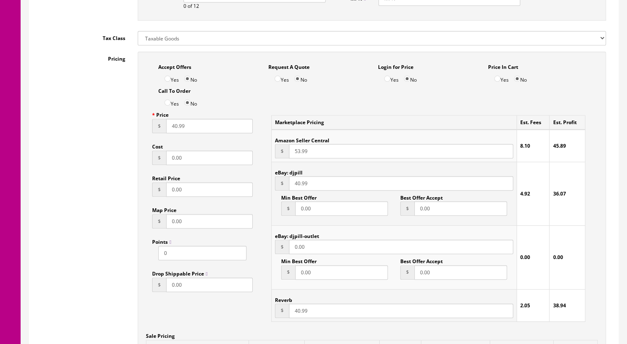
scroll to position [494, 0]
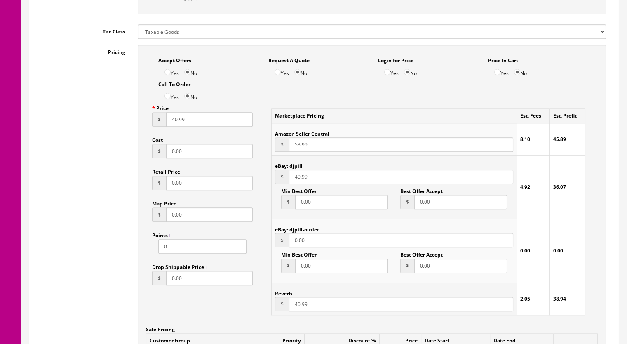
drag, startPoint x: 294, startPoint y: 306, endPoint x: 299, endPoint y: 307, distance: 4.6
click at [299, 307] on input "40.99" at bounding box center [401, 304] width 224 height 14
type input "39.99"
click at [299, 179] on input "40.99" at bounding box center [401, 176] width 224 height 14
type input "39.99"
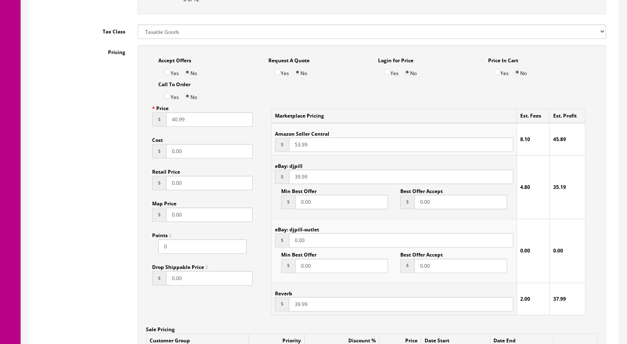
click at [293, 147] on input "53.99" at bounding box center [401, 144] width 224 height 14
drag, startPoint x: 172, startPoint y: 120, endPoint x: 176, endPoint y: 121, distance: 4.1
click at [176, 121] on input "40.99" at bounding box center [209, 119] width 87 height 14
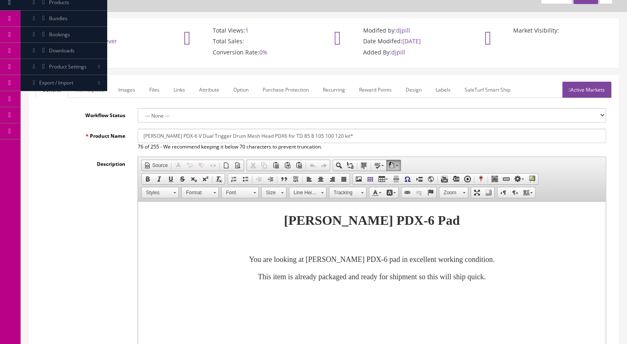
scroll to position [0, 0]
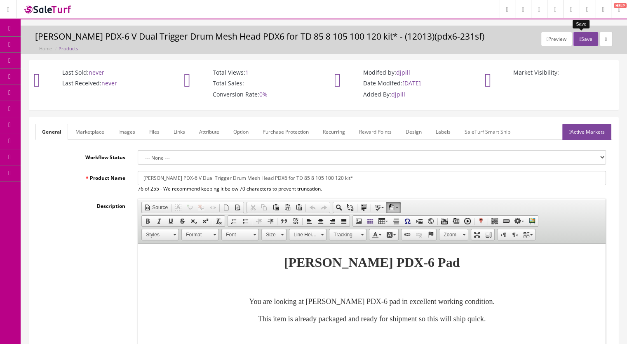
type input "39.99"
click at [575, 41] on button "Save" at bounding box center [585, 39] width 24 height 14
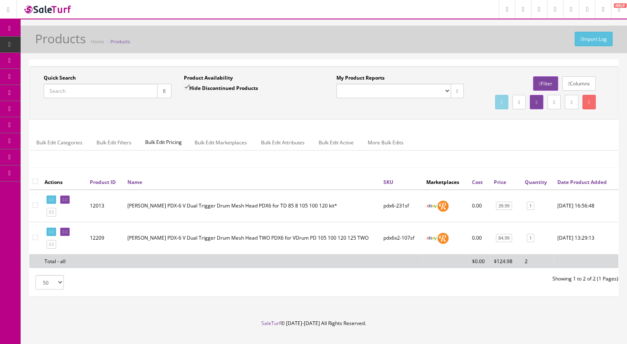
click at [56, 91] on input "Quick Search" at bounding box center [101, 91] width 114 height 14
paste input "IronCobraPedal-52f"
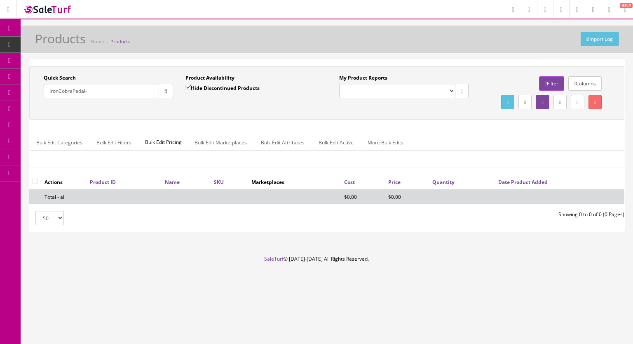
type input "IronCobraPedal-"
click at [188, 87] on input "Hide Discontinued Products" at bounding box center [187, 86] width 5 height 5
checkbox input "false"
click at [160, 94] on button "button" at bounding box center [166, 91] width 14 height 14
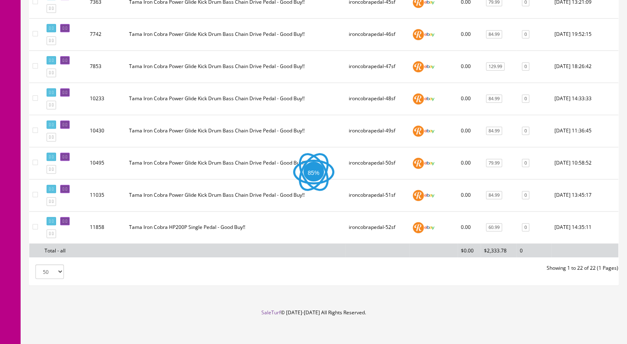
scroll to position [667, 0]
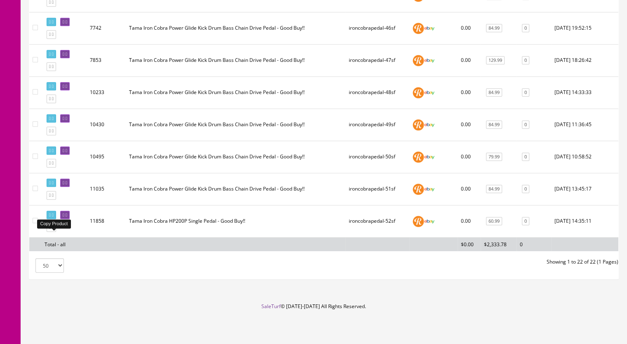
click at [54, 226] on icon at bounding box center [53, 227] width 2 height 5
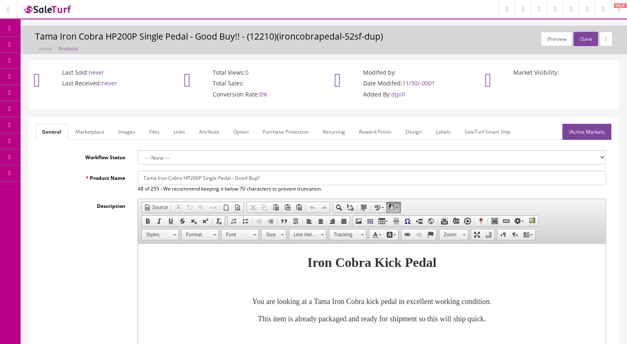
scroll to position [247, 0]
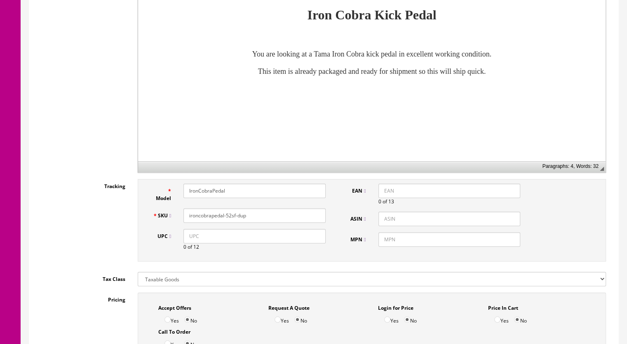
drag, startPoint x: 249, startPoint y: 215, endPoint x: 227, endPoint y: 219, distance: 21.7
click at [227, 219] on input "ironcobrapedal-52sf-dup" at bounding box center [254, 215] width 142 height 14
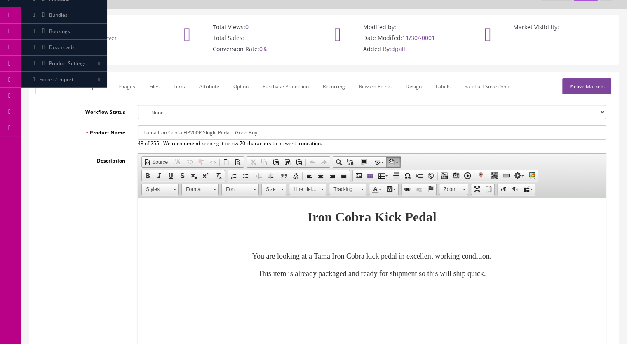
scroll to position [0, 0]
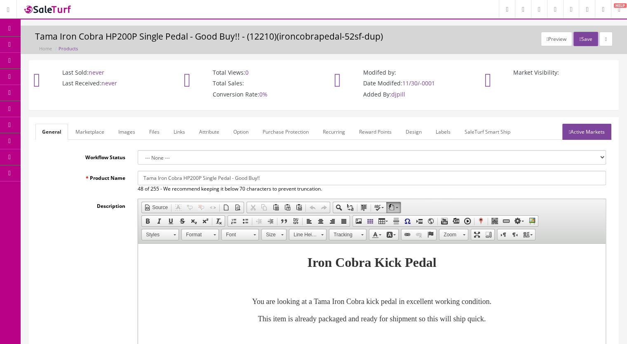
type input "ironcobrapedal-53sf"
click at [93, 134] on link "Marketplace" at bounding box center [90, 132] width 42 height 16
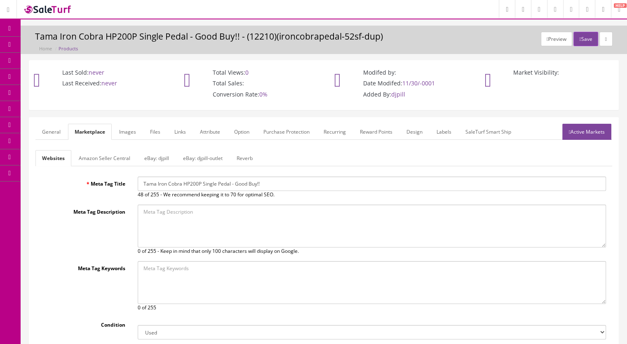
click at [248, 154] on link "Reverb" at bounding box center [244, 158] width 29 height 16
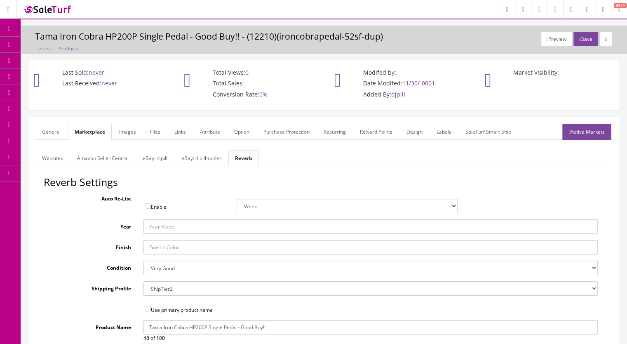
click at [126, 135] on link "Images" at bounding box center [127, 132] width 30 height 16
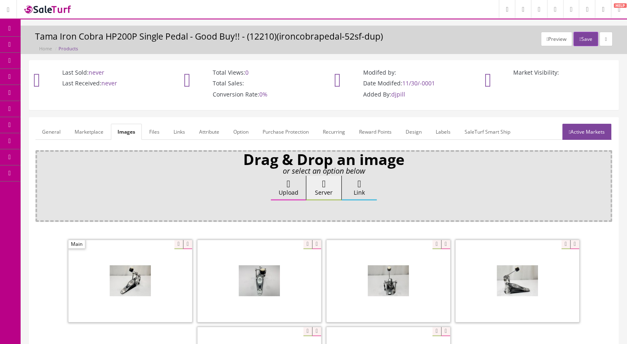
click at [191, 243] on icon at bounding box center [187, 244] width 9 height 9
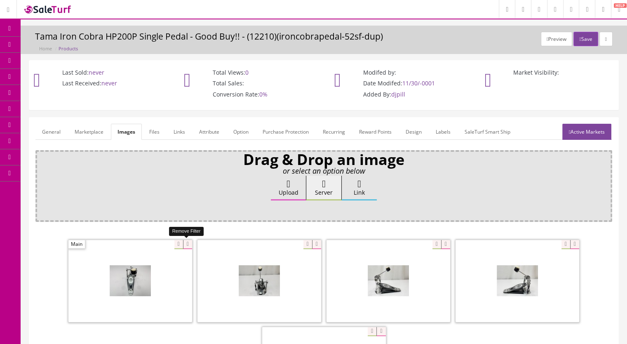
click at [185, 243] on icon at bounding box center [187, 244] width 9 height 9
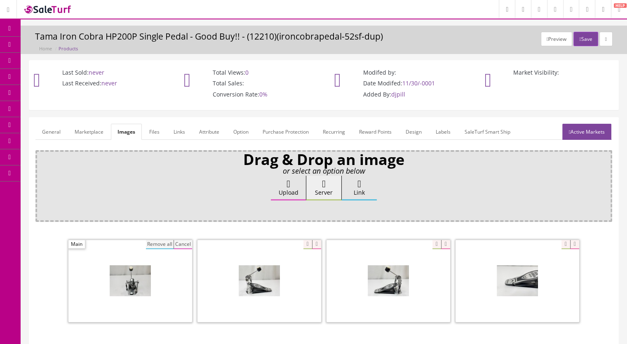
drag, startPoint x: 156, startPoint y: 243, endPoint x: 316, endPoint y: 257, distance: 160.0
click at [157, 243] on button "Remove all" at bounding box center [160, 244] width 28 height 9
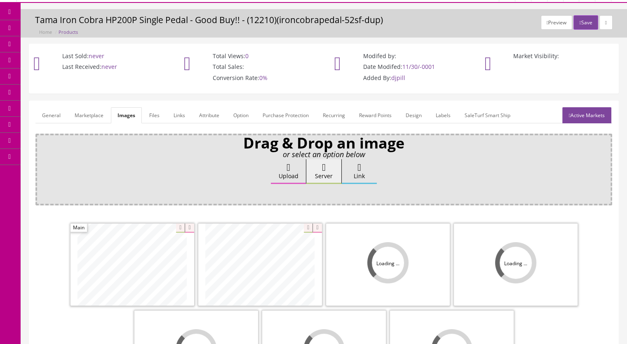
scroll to position [165, 0]
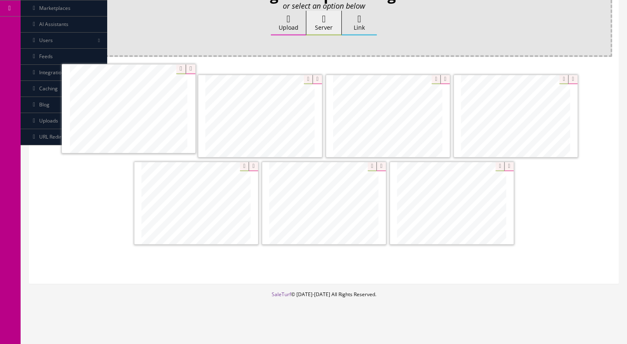
drag, startPoint x: 208, startPoint y: 227, endPoint x: 142, endPoint y: 134, distance: 114.6
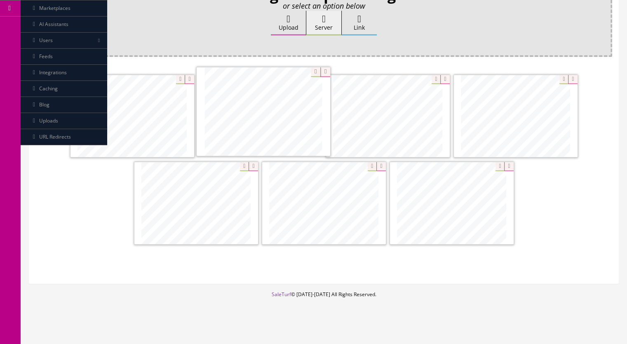
drag, startPoint x: 469, startPoint y: 214, endPoint x: 290, endPoint y: 129, distance: 198.3
drag, startPoint x: 221, startPoint y: 222, endPoint x: 406, endPoint y: 129, distance: 207.5
drag, startPoint x: 333, startPoint y: 220, endPoint x: 205, endPoint y: 221, distance: 127.7
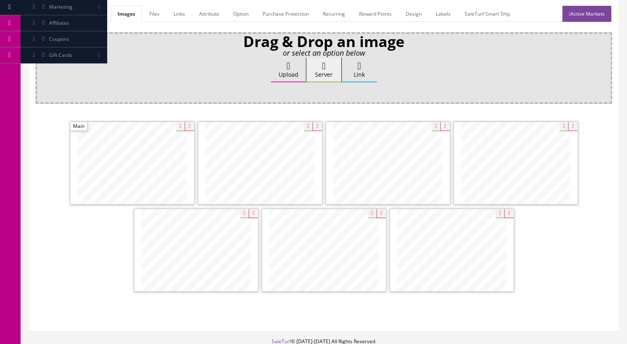
scroll to position [82, 0]
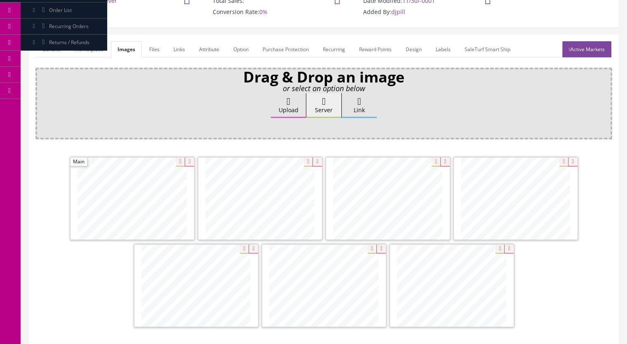
click at [582, 53] on link "Active Markets" at bounding box center [586, 49] width 49 height 16
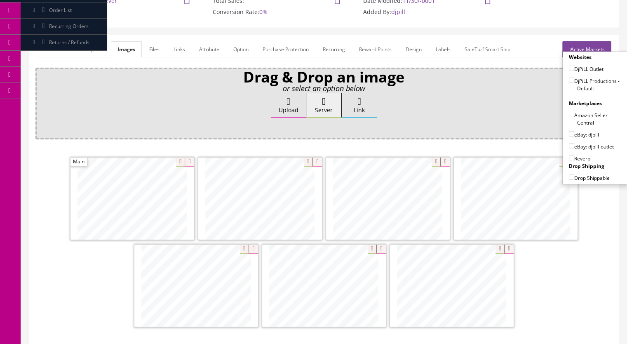
click at [569, 81] on input"] "DjPiLL Productions - Default" at bounding box center [571, 79] width 5 height 5
checkbox input"] "true"
click at [570, 147] on label "eBay: djpill-outlet" at bounding box center [591, 146] width 45 height 8
click at [570, 147] on input"] "eBay: djpill-outlet" at bounding box center [571, 145] width 5 height 5
checkbox input"] "true"
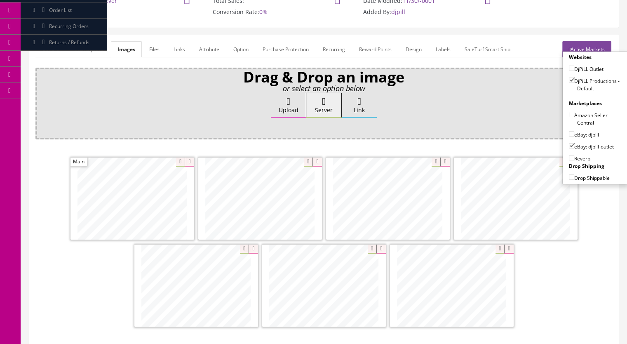
click at [569, 157] on input"] "Reverb" at bounding box center [571, 157] width 5 height 5
checkbox input"] "true"
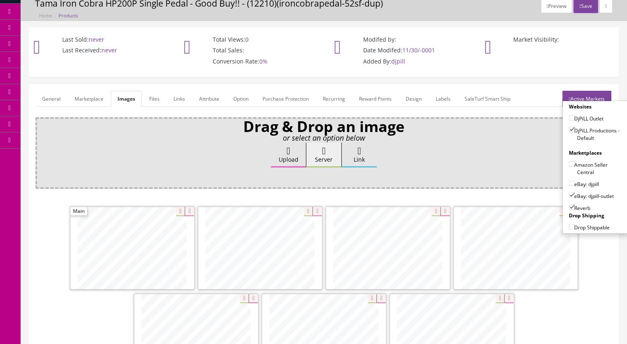
scroll to position [0, 0]
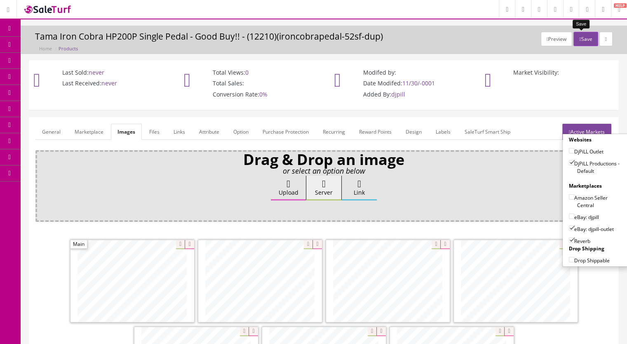
click at [579, 37] on icon "button" at bounding box center [580, 39] width 2 height 5
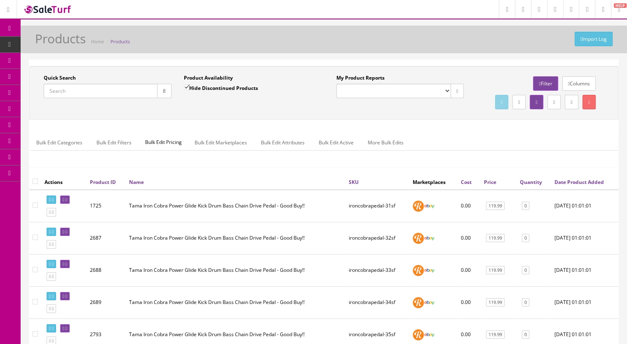
click at [68, 44] on span "Products" at bounding box center [63, 44] width 20 height 7
click at [97, 89] on input "Quick Search" at bounding box center [101, 91] width 114 height 14
type input "kd8-"
